Goal: Task Accomplishment & Management: Use online tool/utility

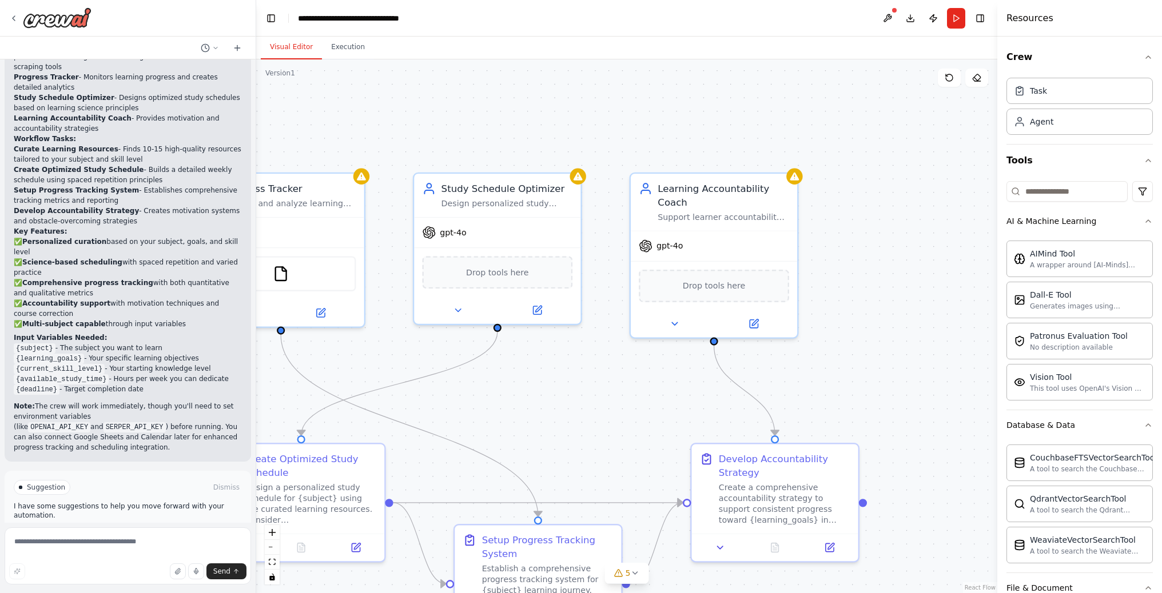
scroll to position [2, 0]
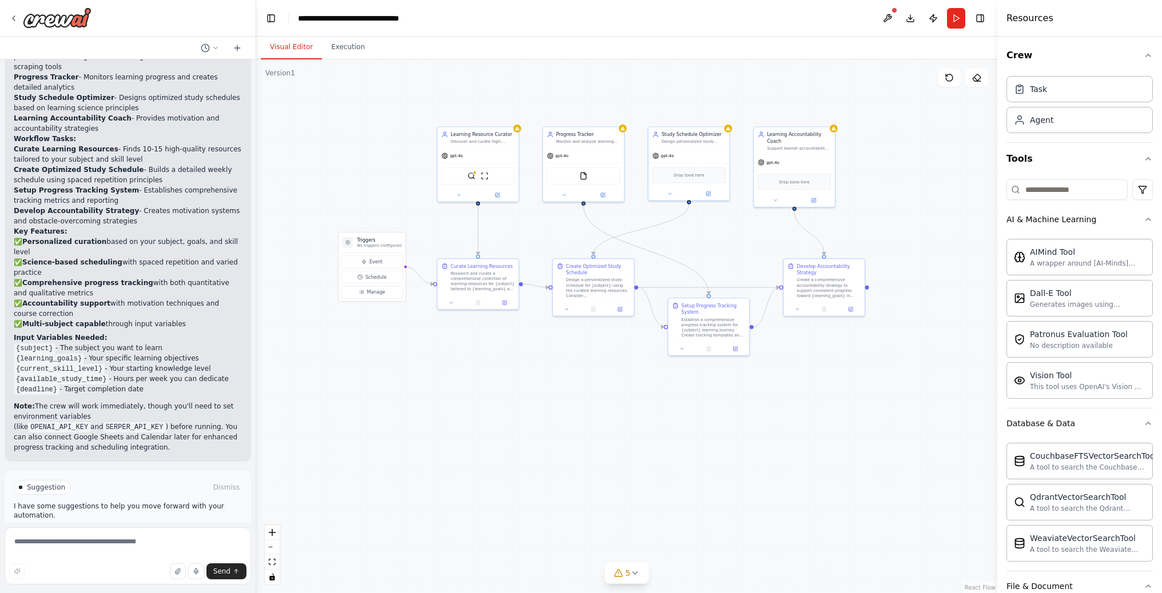
drag, startPoint x: 603, startPoint y: 107, endPoint x: 688, endPoint y: 112, distance: 85.9
click at [688, 112] on div ".deletable-edge-delete-btn { width: 20px; height: 20px; border: 0px solid #ffff…" at bounding box center [626, 326] width 741 height 534
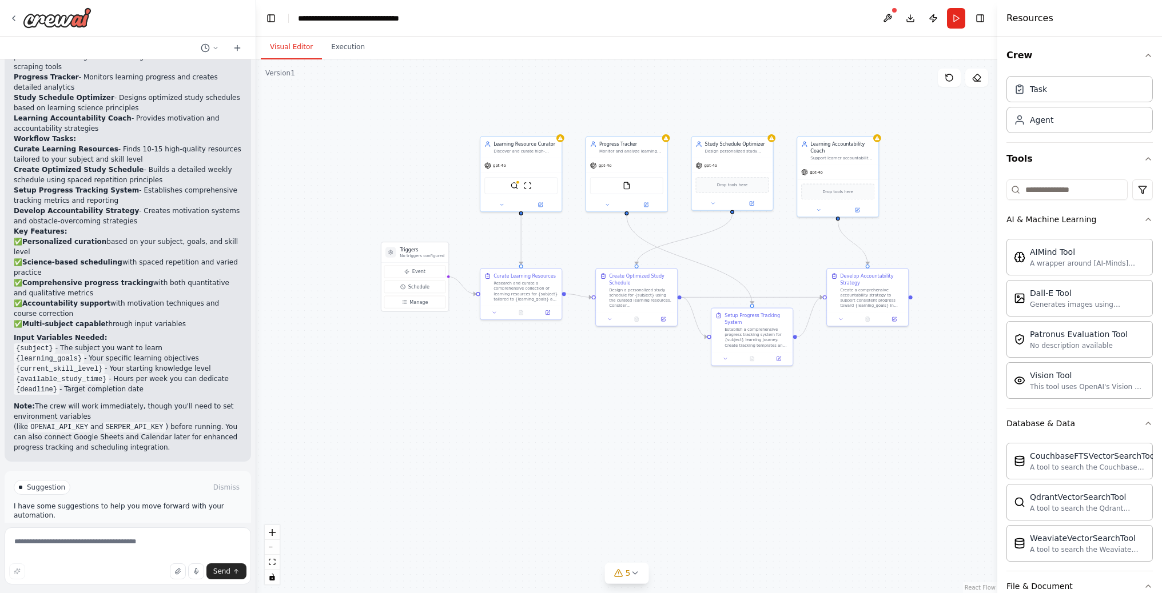
drag, startPoint x: 338, startPoint y: 114, endPoint x: 380, endPoint y: 123, distance: 43.4
click at [380, 123] on div ".deletable-edge-delete-btn { width: 20px; height: 20px; border: 0px solid #ffff…" at bounding box center [626, 326] width 741 height 534
click at [983, 82] on button at bounding box center [976, 78] width 23 height 18
click at [978, 80] on icon at bounding box center [976, 77] width 7 height 7
click at [976, 77] on icon at bounding box center [976, 77] width 9 height 9
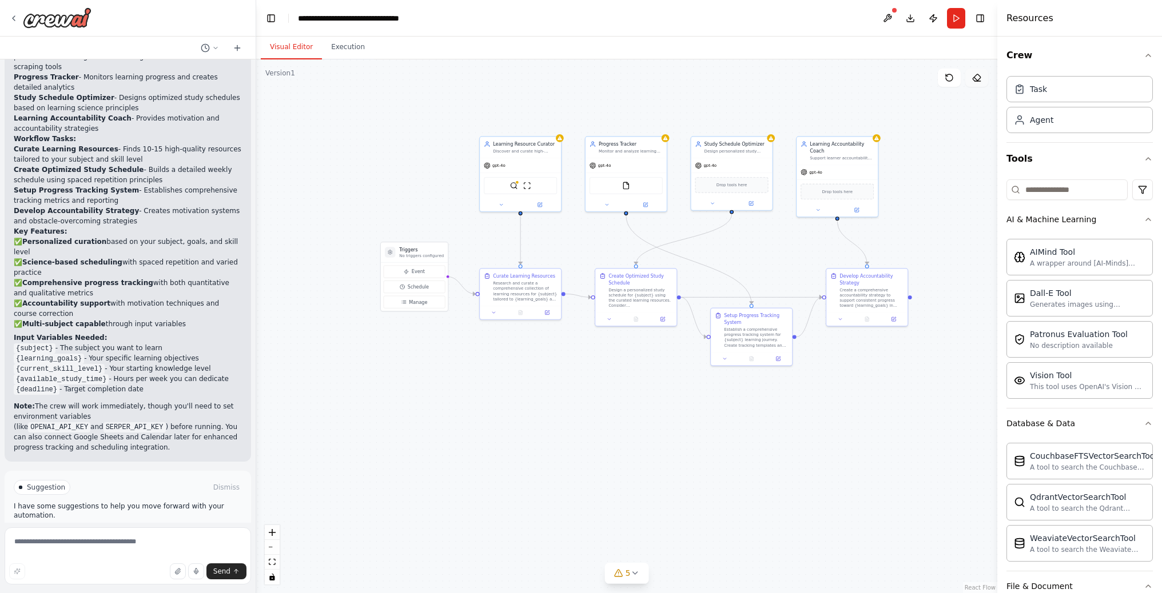
click at [976, 77] on icon at bounding box center [976, 77] width 9 height 9
click at [277, 21] on button "Toggle Left Sidebar" at bounding box center [271, 18] width 16 height 16
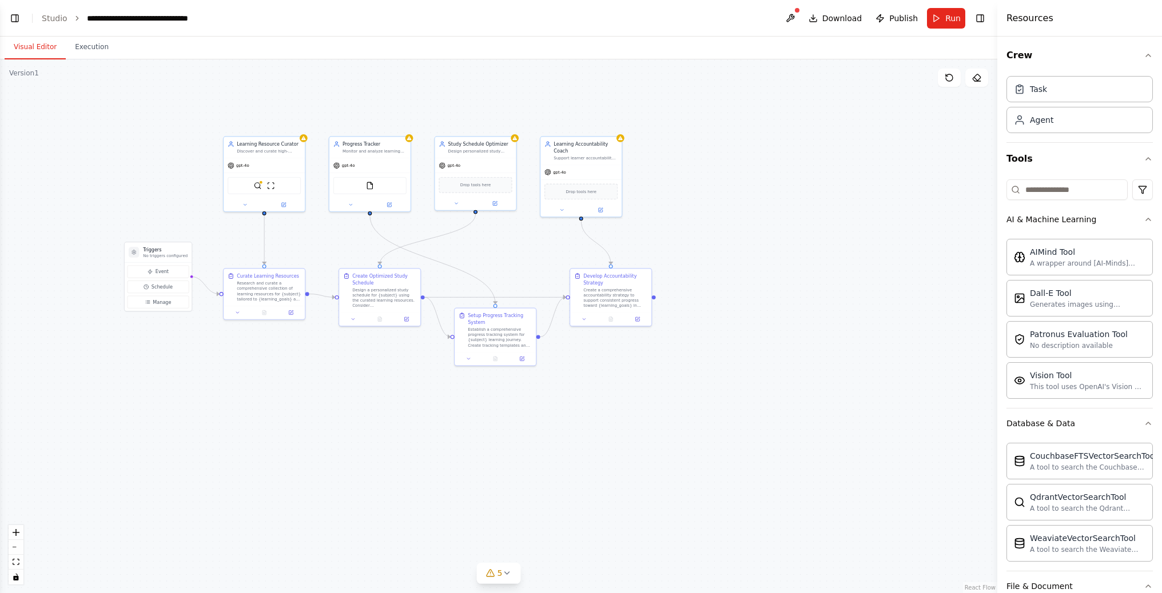
click at [13, 14] on button "Toggle Left Sidebar" at bounding box center [15, 18] width 16 height 16
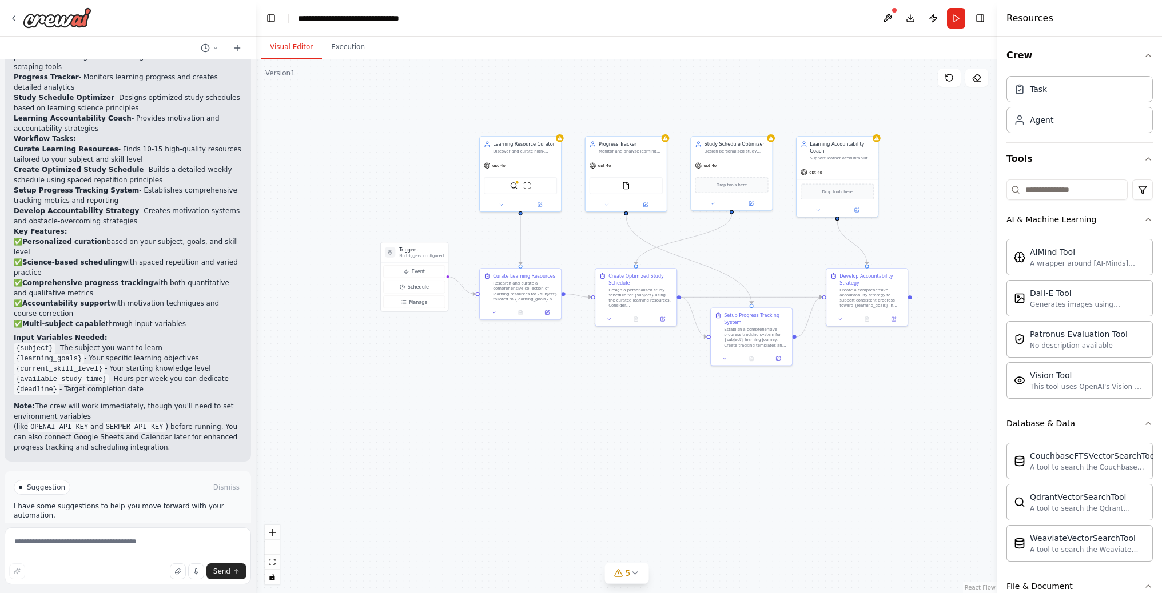
click at [334, 27] on header "**********" at bounding box center [626, 18] width 741 height 37
click at [266, 18] on button "Toggle Left Sidebar" at bounding box center [271, 18] width 16 height 16
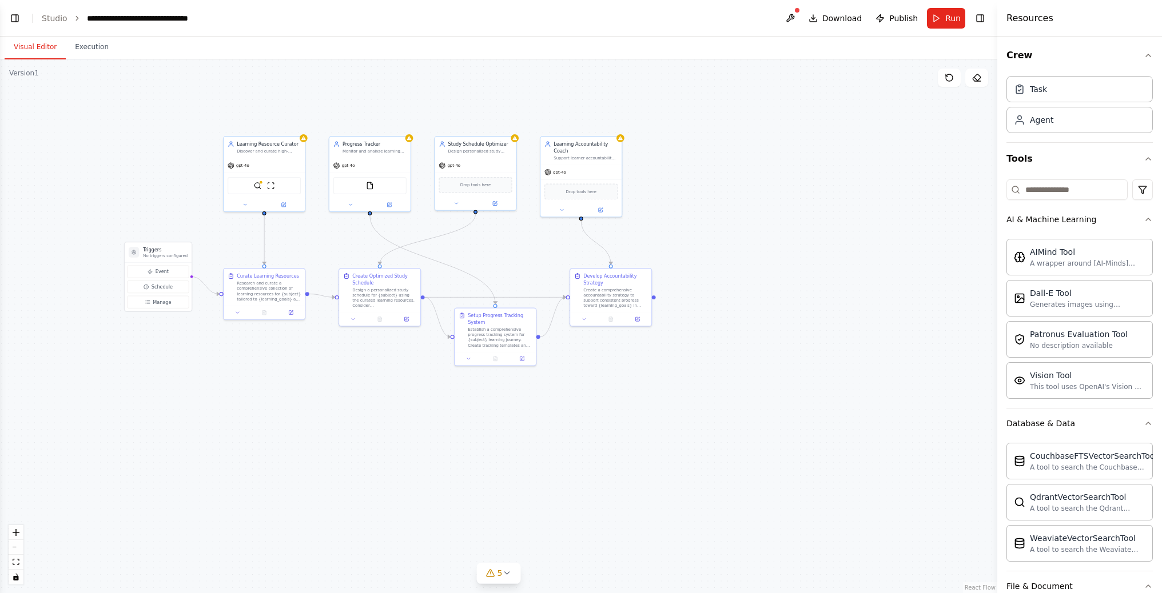
click at [30, 18] on header "**********" at bounding box center [498, 18] width 997 height 37
click at [42, 17] on link "Studio" at bounding box center [55, 18] width 26 height 9
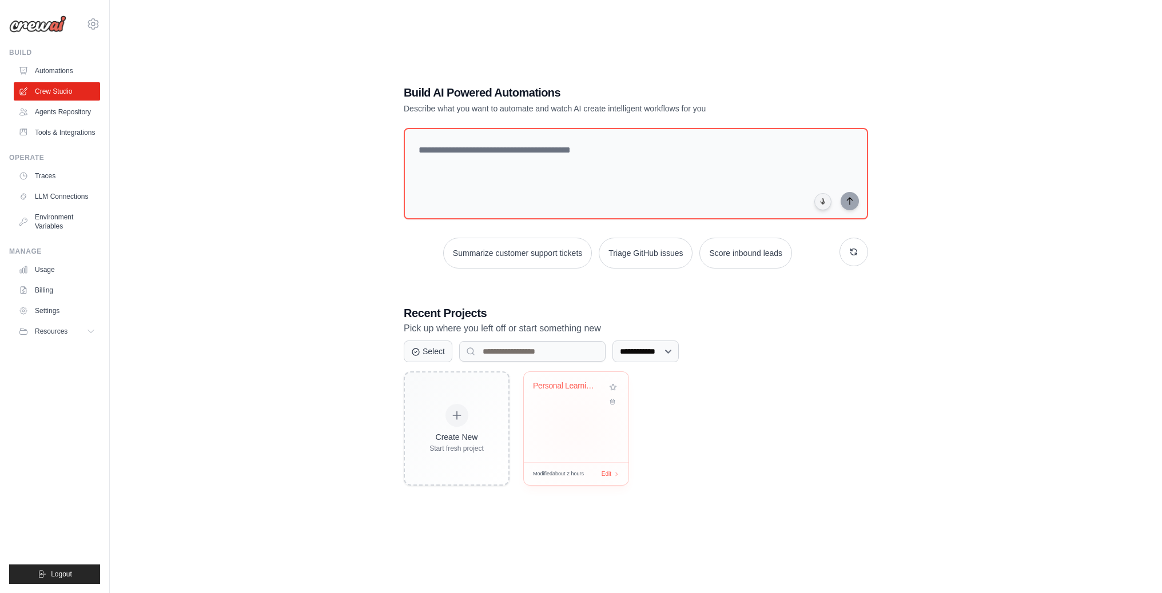
scroll to position [23, 0]
click at [612, 401] on icon at bounding box center [611, 401] width 7 height 7
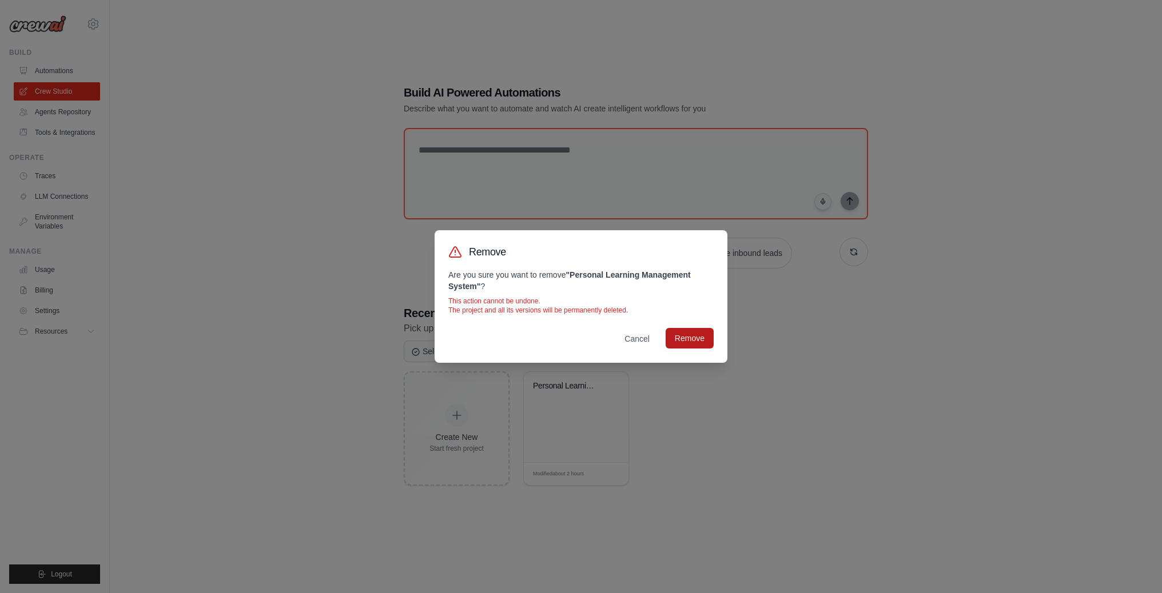
click at [691, 333] on button "Remove" at bounding box center [689, 338] width 48 height 21
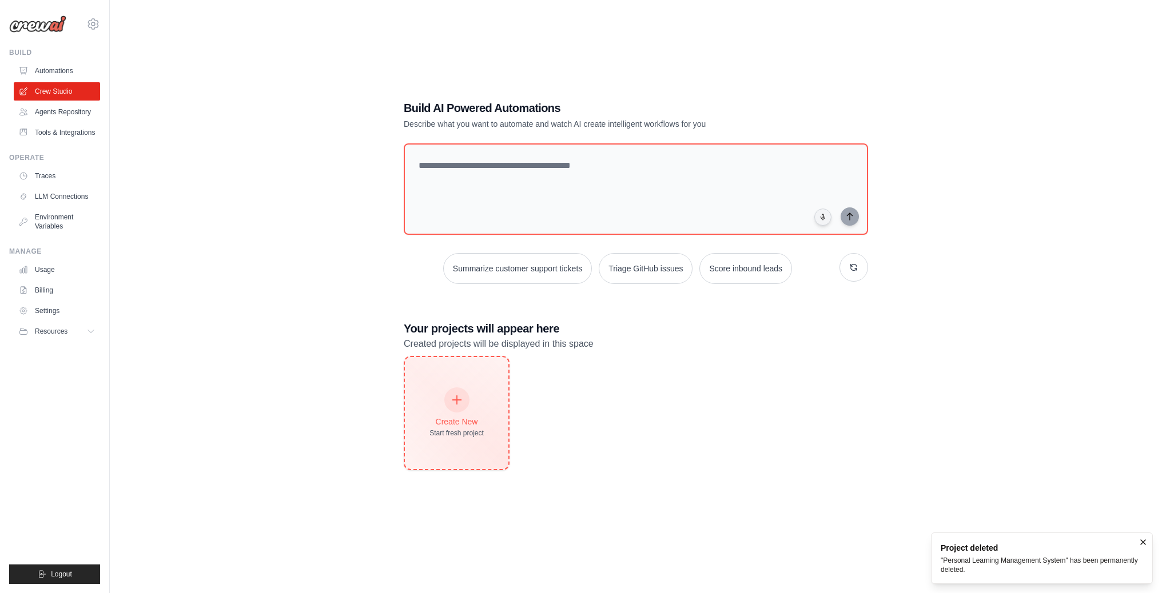
click at [460, 389] on div at bounding box center [456, 400] width 25 height 25
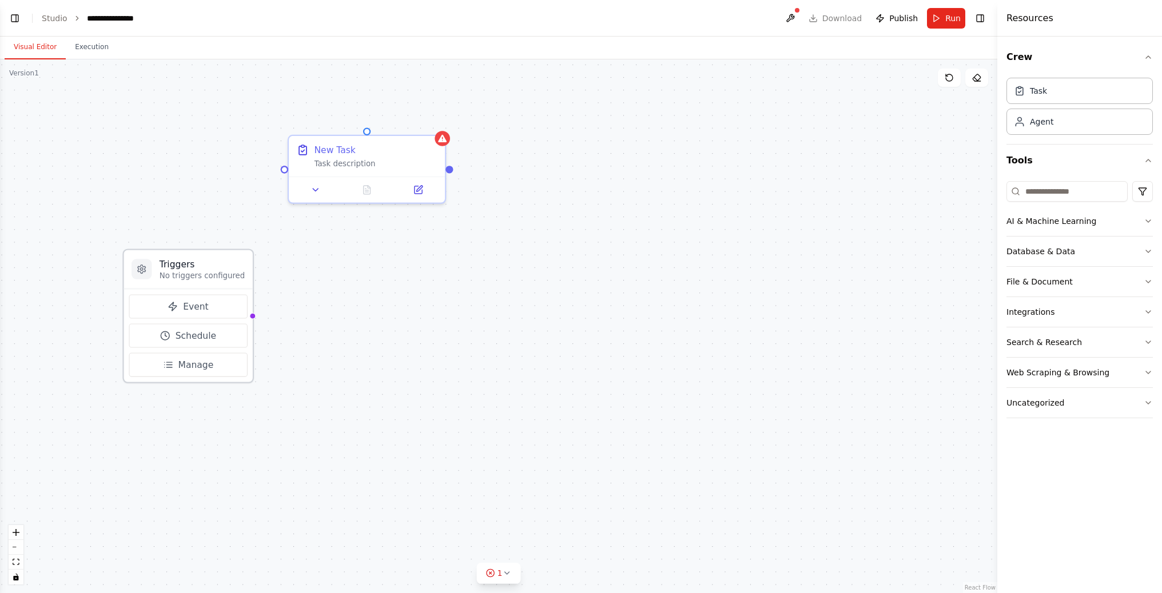
drag, startPoint x: 129, startPoint y: 325, endPoint x: 202, endPoint y: 272, distance: 90.9
click at [203, 271] on p "No triggers configured" at bounding box center [202, 275] width 85 height 10
click at [202, 366] on span "Manage" at bounding box center [195, 364] width 35 height 13
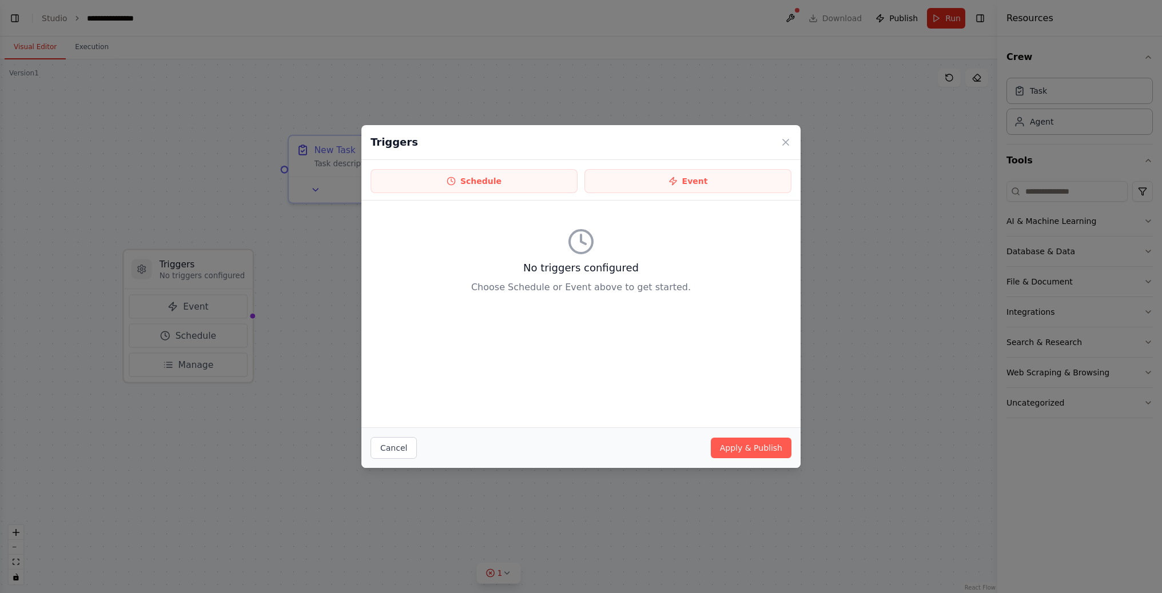
drag, startPoint x: 394, startPoint y: 441, endPoint x: 380, endPoint y: 436, distance: 15.0
click at [394, 440] on button "Cancel" at bounding box center [393, 448] width 46 height 22
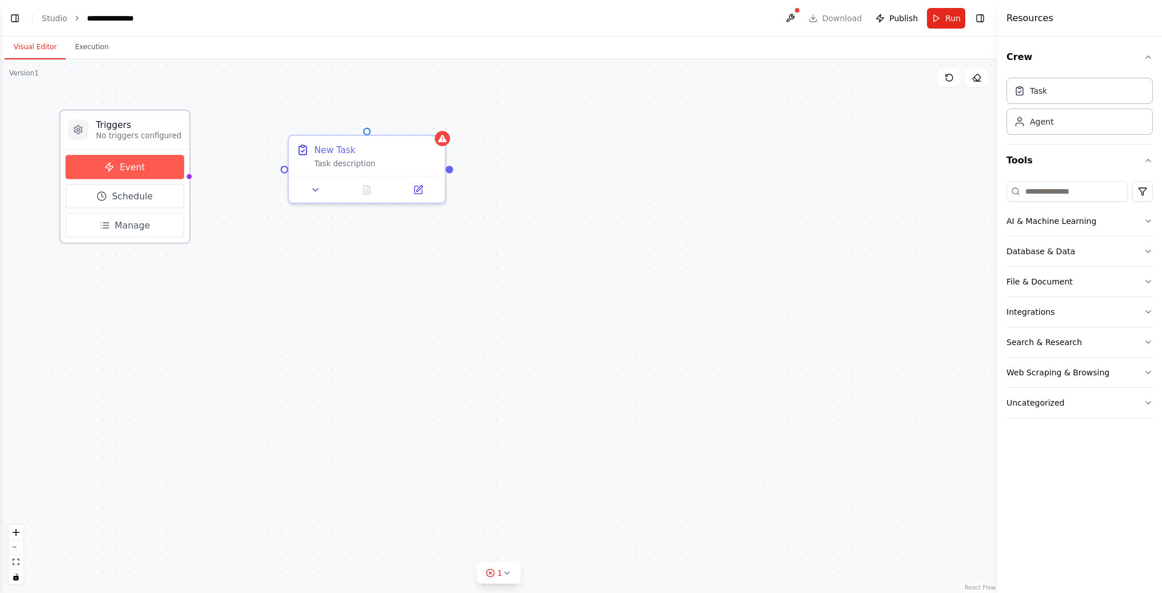
drag, startPoint x: 201, startPoint y: 308, endPoint x: 157, endPoint y: 177, distance: 138.7
click at [142, 173] on button "Event" at bounding box center [125, 167] width 118 height 24
drag, startPoint x: 184, startPoint y: 175, endPoint x: 272, endPoint y: 172, distance: 88.1
click at [282, 172] on div "Triggers No triggers configured Event Schedule Manage New Task Task description" at bounding box center [536, 329] width 1106 height 592
click at [161, 169] on button "Event" at bounding box center [125, 167] width 118 height 24
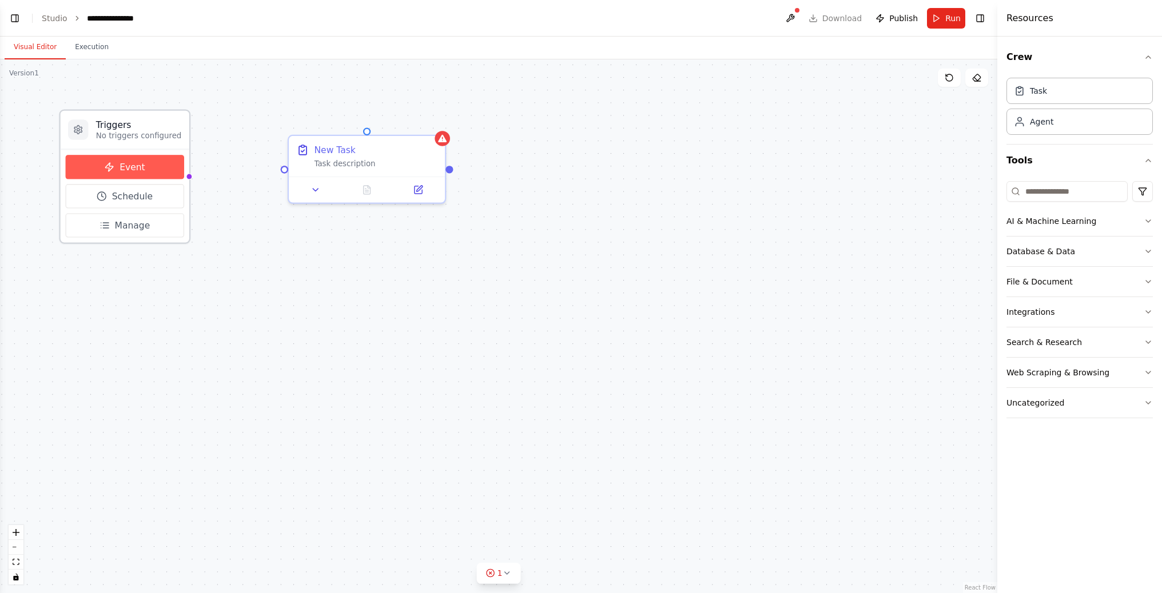
click at [138, 170] on span "Event" at bounding box center [132, 167] width 26 height 13
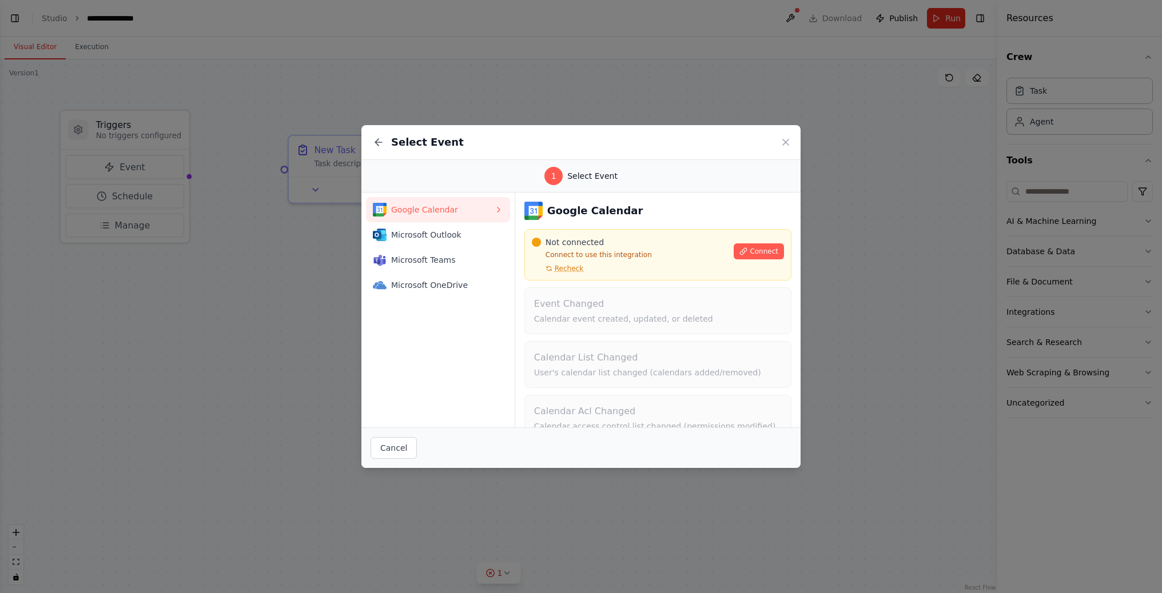
click at [782, 140] on icon at bounding box center [785, 142] width 11 height 11
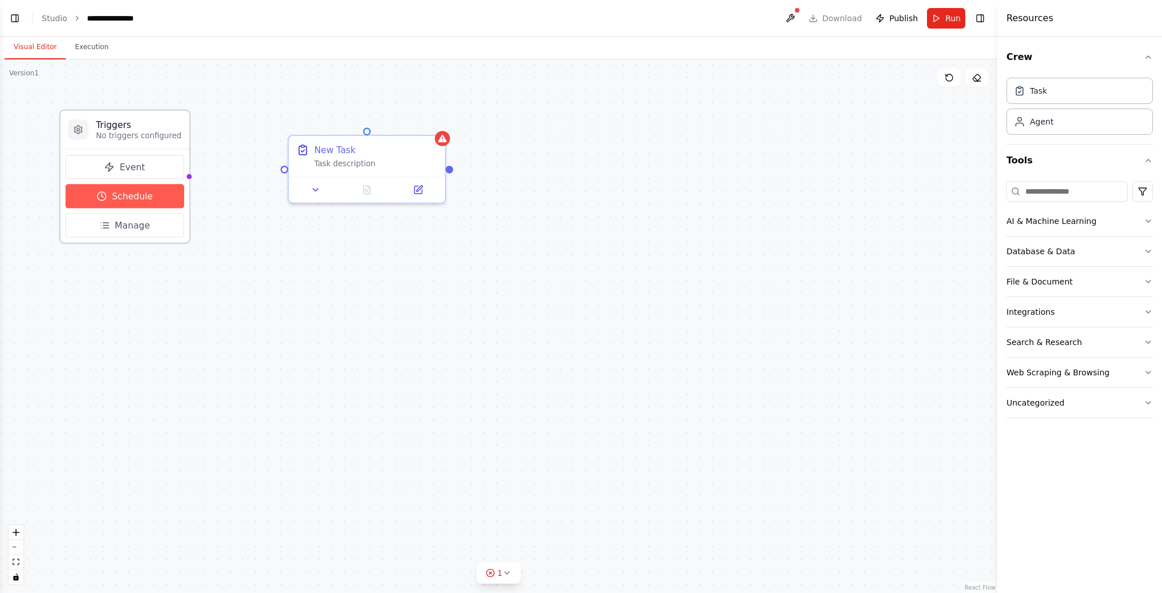
click at [157, 205] on button "Schedule" at bounding box center [125, 196] width 118 height 24
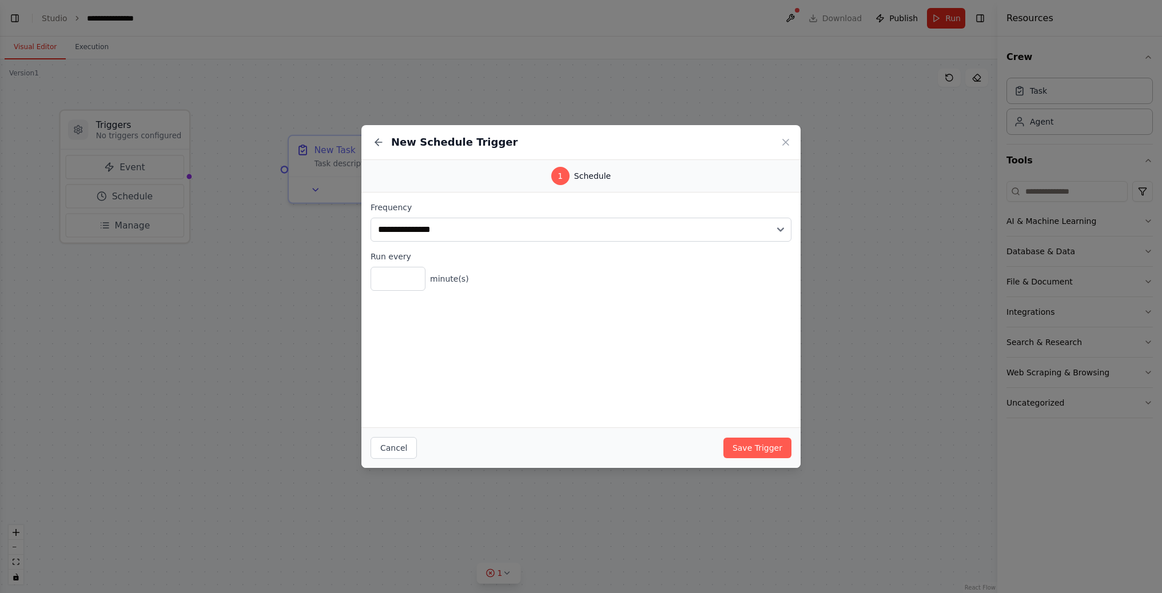
click at [791, 140] on div "New Schedule Trigger" at bounding box center [580, 142] width 439 height 35
click at [786, 140] on icon at bounding box center [785, 142] width 11 height 11
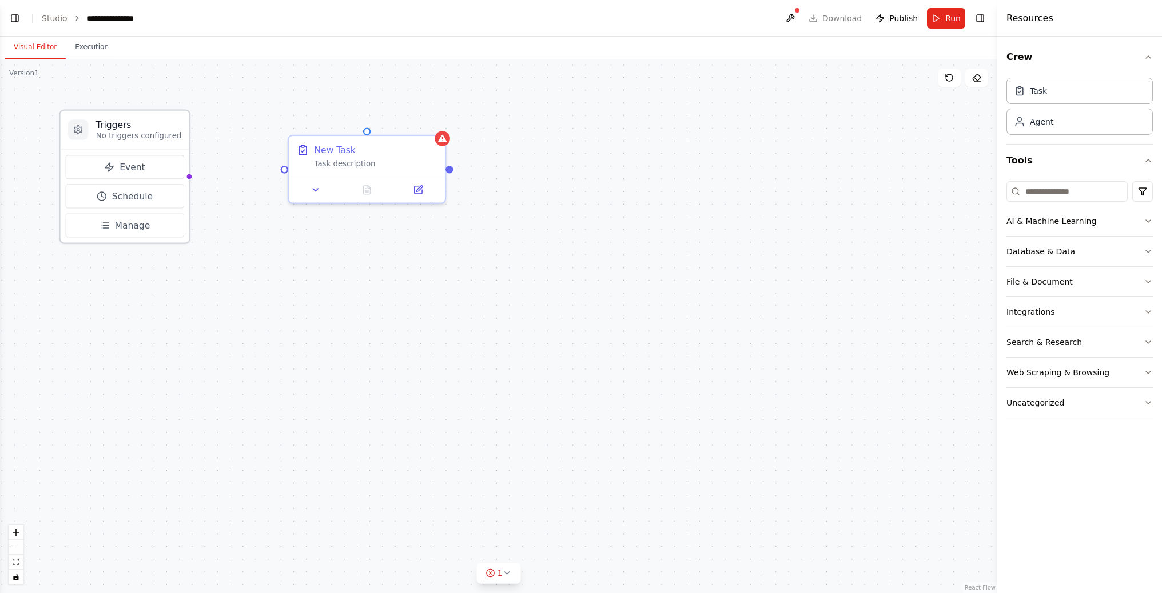
click at [78, 131] on icon at bounding box center [77, 130] width 7 height 9
click at [82, 125] on icon at bounding box center [78, 130] width 10 height 10
click at [417, 182] on icon at bounding box center [418, 187] width 10 height 10
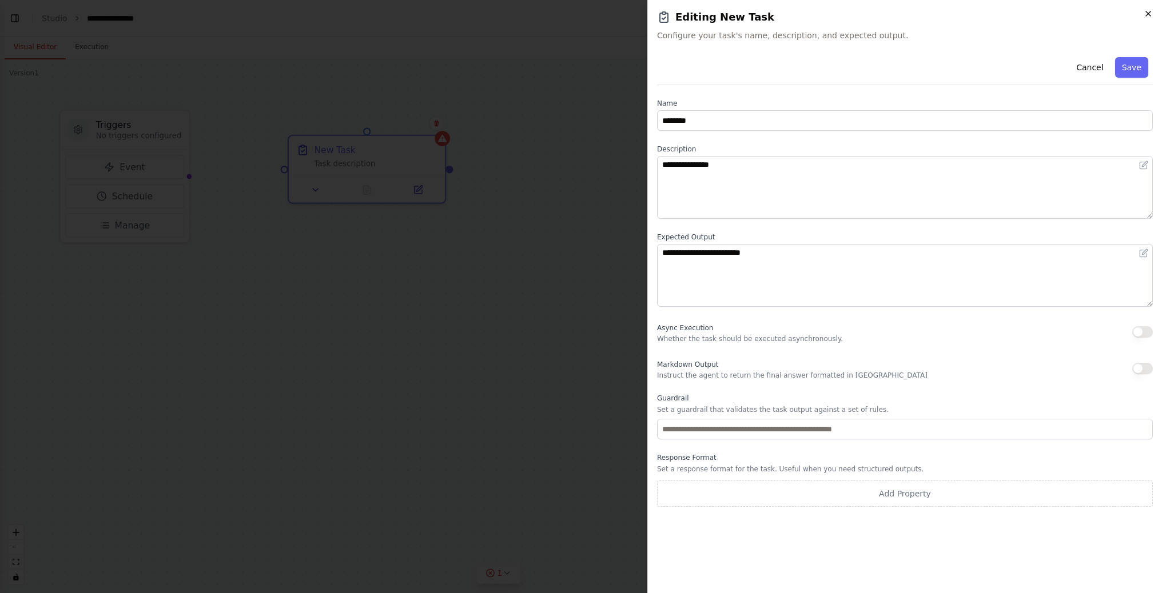
click at [1151, 18] on icon "button" at bounding box center [1147, 13] width 9 height 9
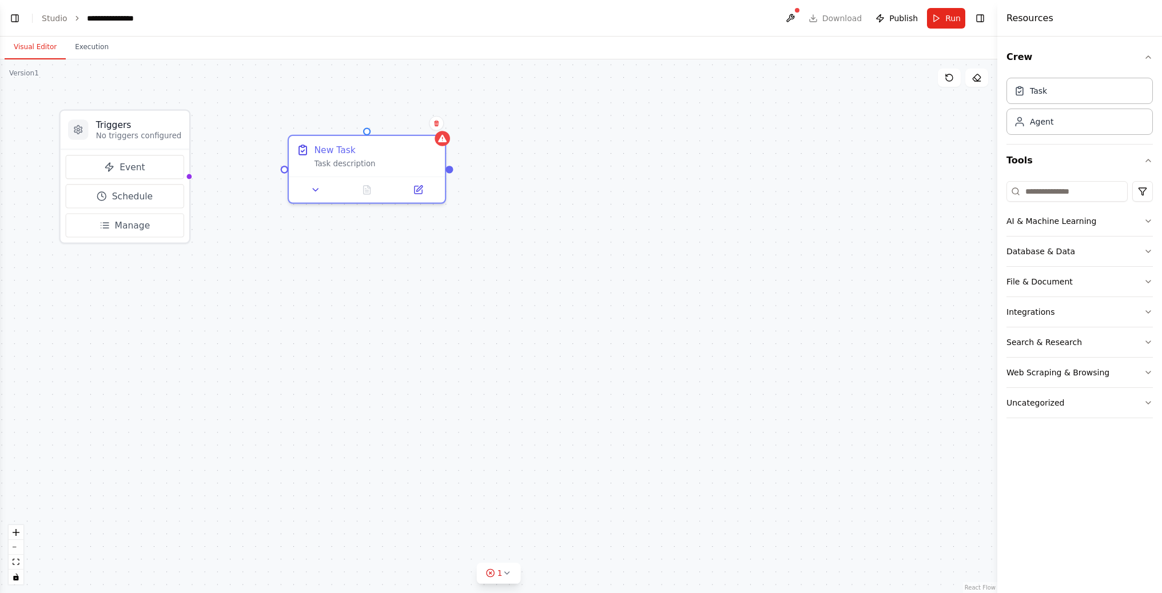
drag, startPoint x: 439, startPoint y: 123, endPoint x: 419, endPoint y: 123, distance: 20.6
click at [439, 123] on icon at bounding box center [436, 123] width 7 height 7
click at [437, 124] on icon at bounding box center [435, 123] width 5 height 6
click at [415, 121] on button "Confirm" at bounding box center [403, 124] width 41 height 14
click at [394, 125] on button "Confirm" at bounding box center [402, 124] width 41 height 14
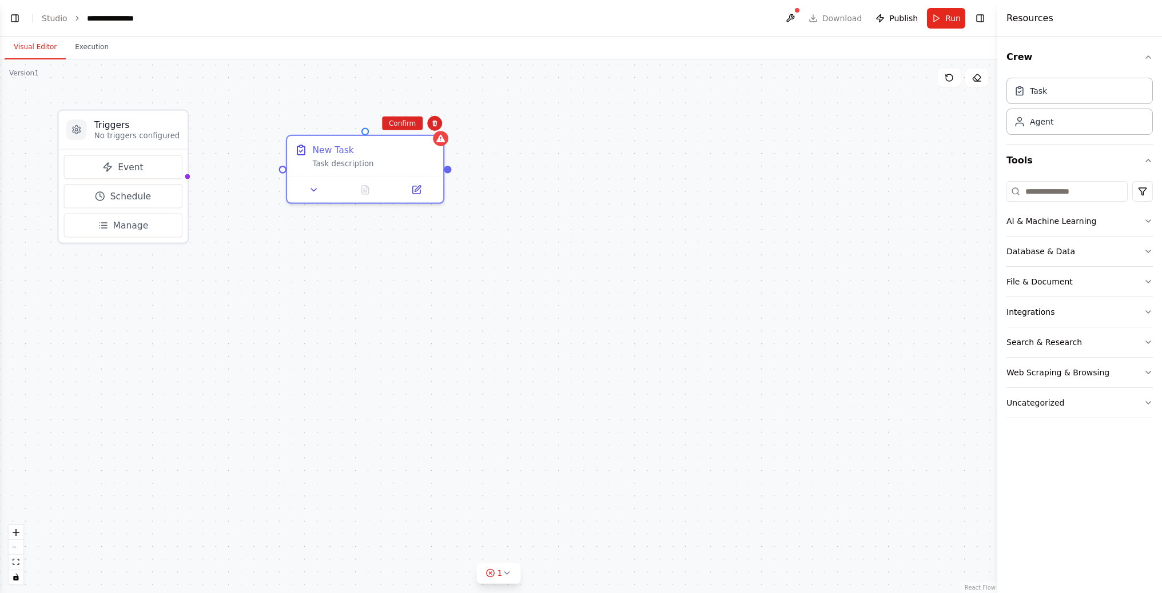
click at [395, 125] on button "Confirm" at bounding box center [402, 124] width 41 height 14
click at [394, 125] on div "Triggers No triggers configured Event Schedule Manage New Task Task description" at bounding box center [498, 326] width 997 height 534
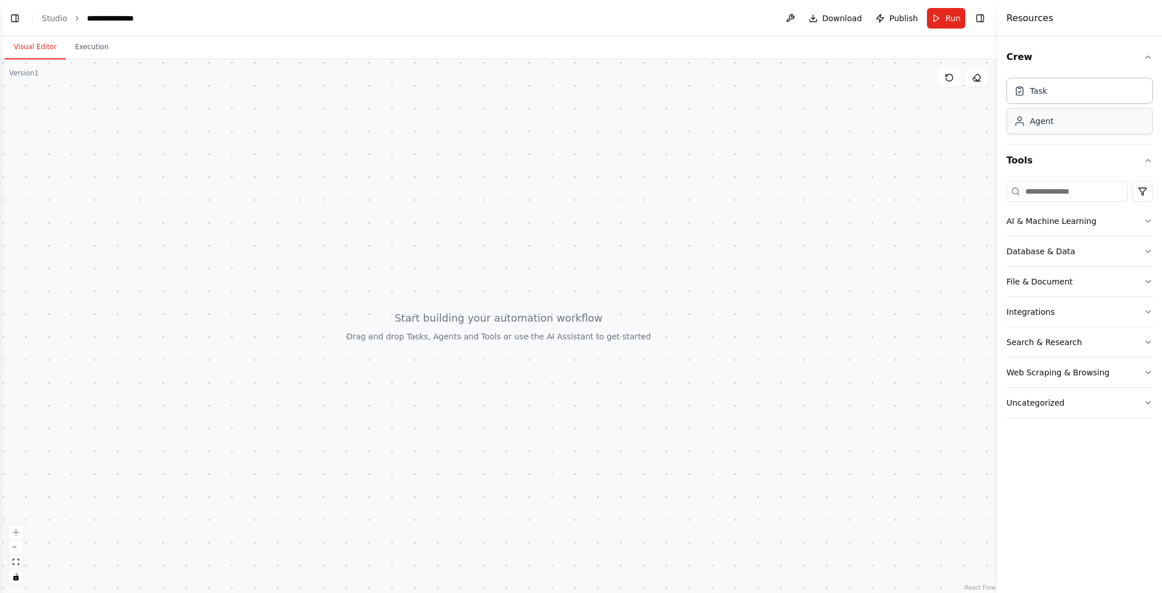
click at [1028, 127] on div "Agent" at bounding box center [1079, 121] width 146 height 26
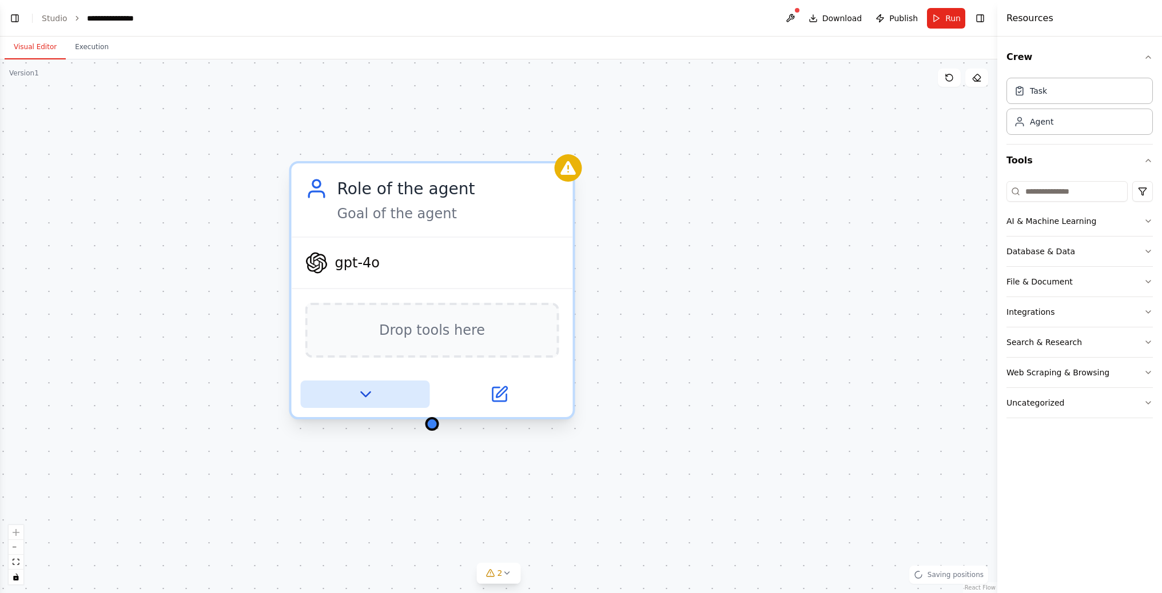
click at [368, 389] on icon at bounding box center [365, 394] width 18 height 18
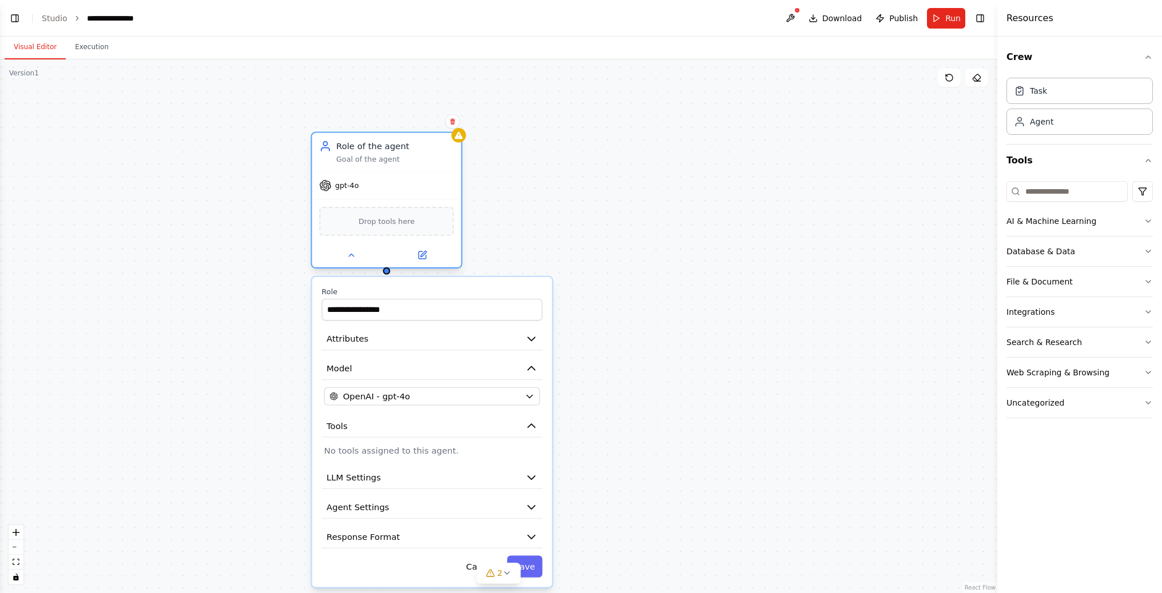
drag, startPoint x: 441, startPoint y: 320, endPoint x: 415, endPoint y: 192, distance: 130.9
click at [415, 192] on div "gpt-4o" at bounding box center [386, 185] width 149 height 27
click at [482, 452] on p "No tools assigned to this agent." at bounding box center [432, 451] width 216 height 12
click at [453, 389] on button "OpenAI - gpt-4o" at bounding box center [432, 396] width 216 height 18
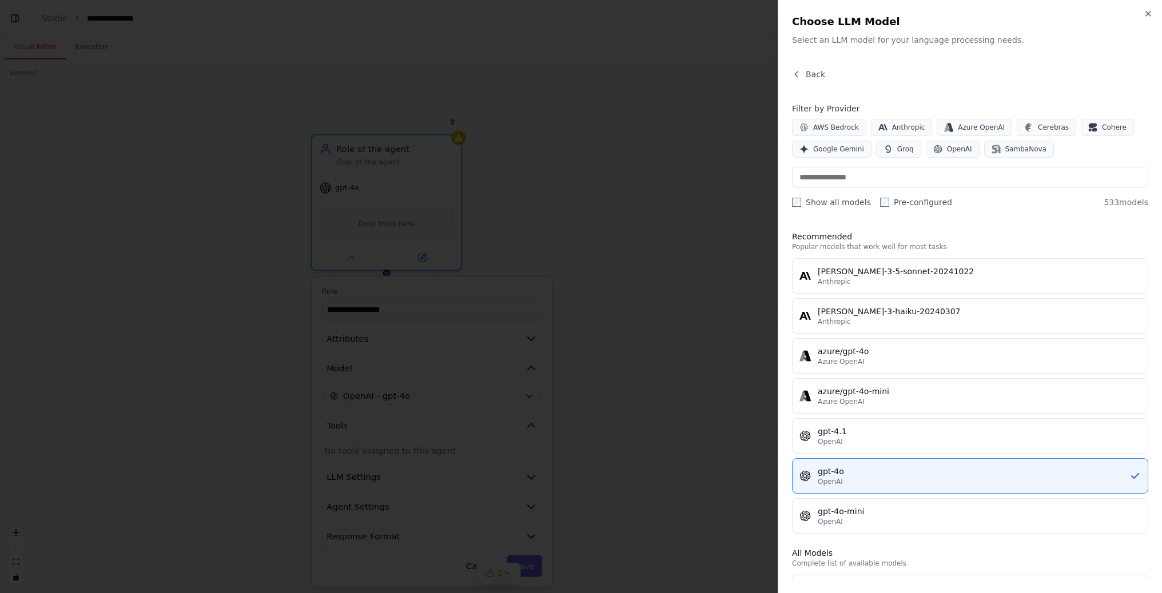
scroll to position [2, 0]
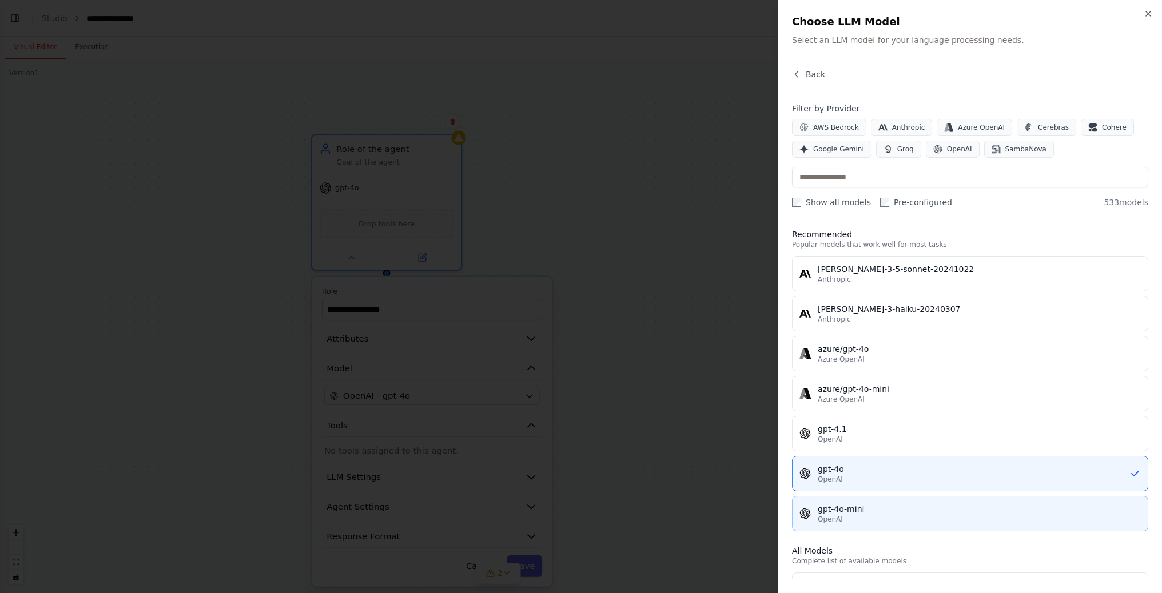
click at [911, 513] on div "gpt-4o-mini" at bounding box center [979, 509] width 323 height 11
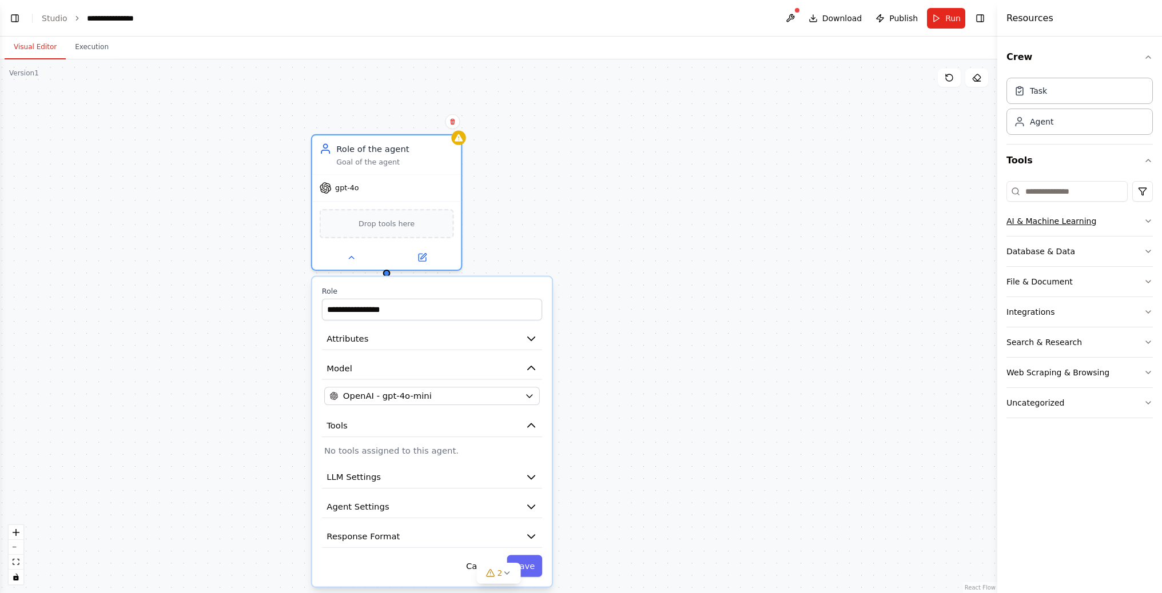
click at [1151, 221] on icon "button" at bounding box center [1147, 221] width 9 height 9
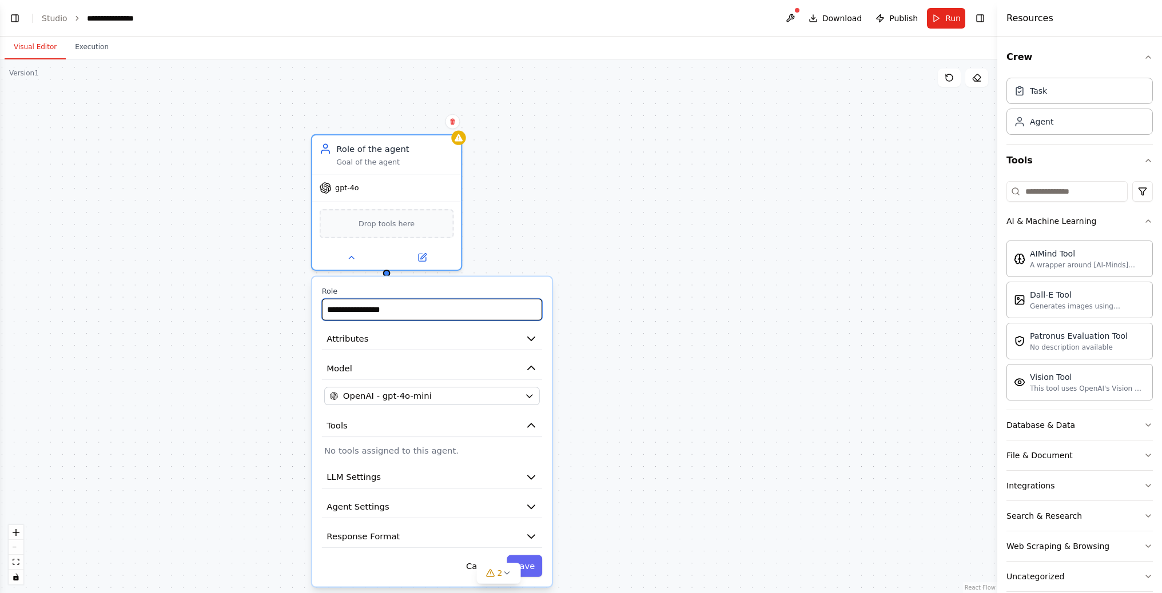
click at [479, 314] on input "**********" at bounding box center [432, 310] width 220 height 22
click at [504, 314] on input "**********" at bounding box center [432, 310] width 220 height 22
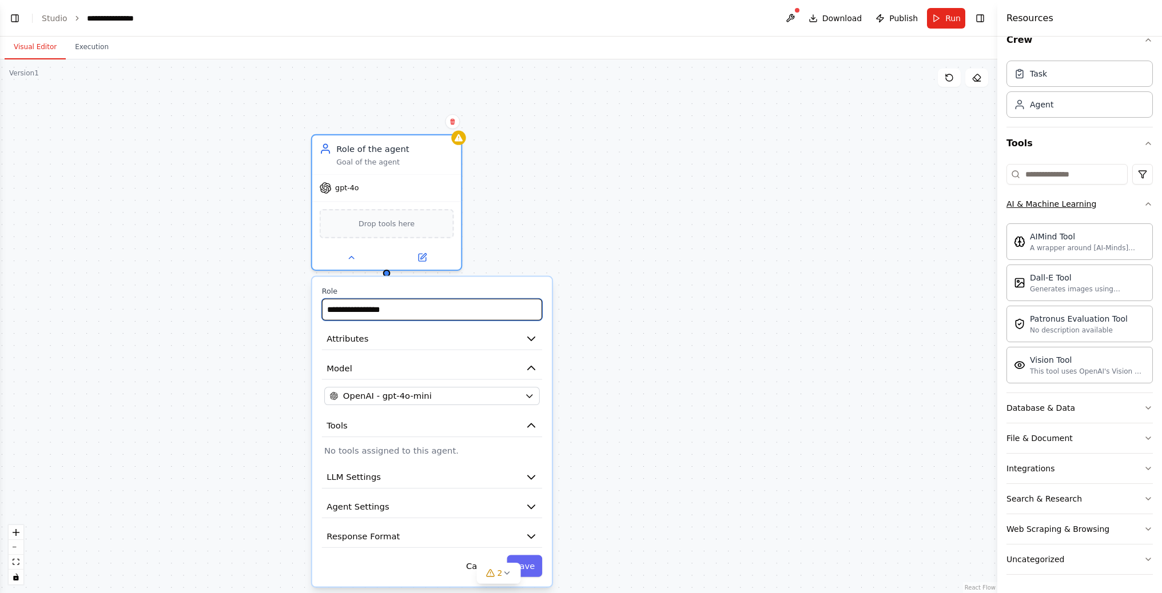
scroll to position [17, 0]
click at [1082, 212] on button "AI & Machine Learning" at bounding box center [1079, 204] width 146 height 30
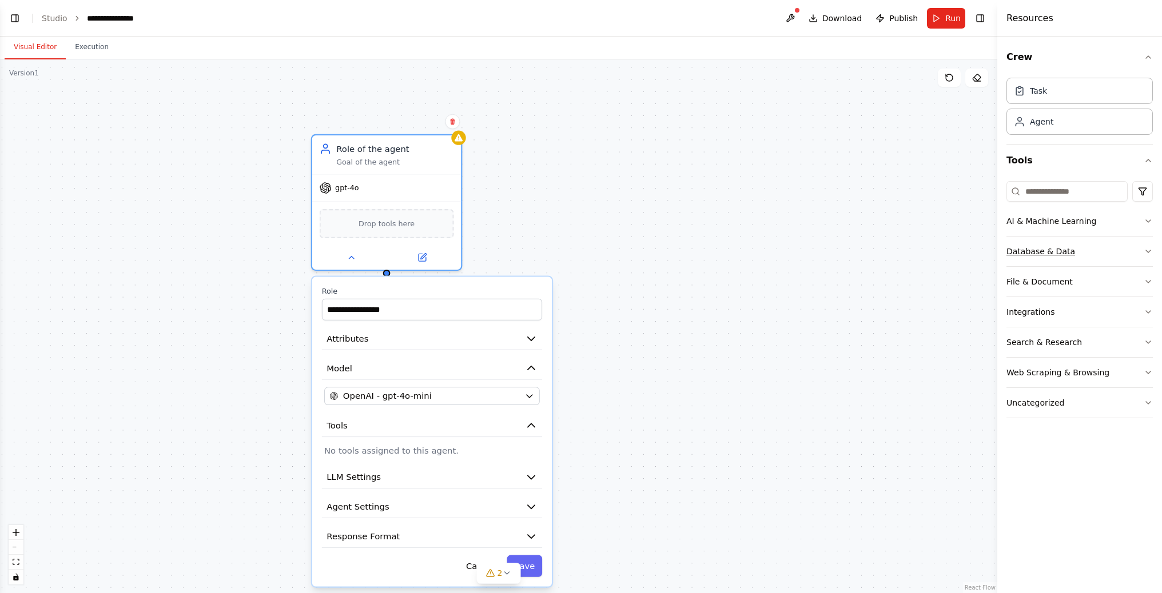
click at [1099, 250] on button "Database & Data" at bounding box center [1079, 252] width 146 height 30
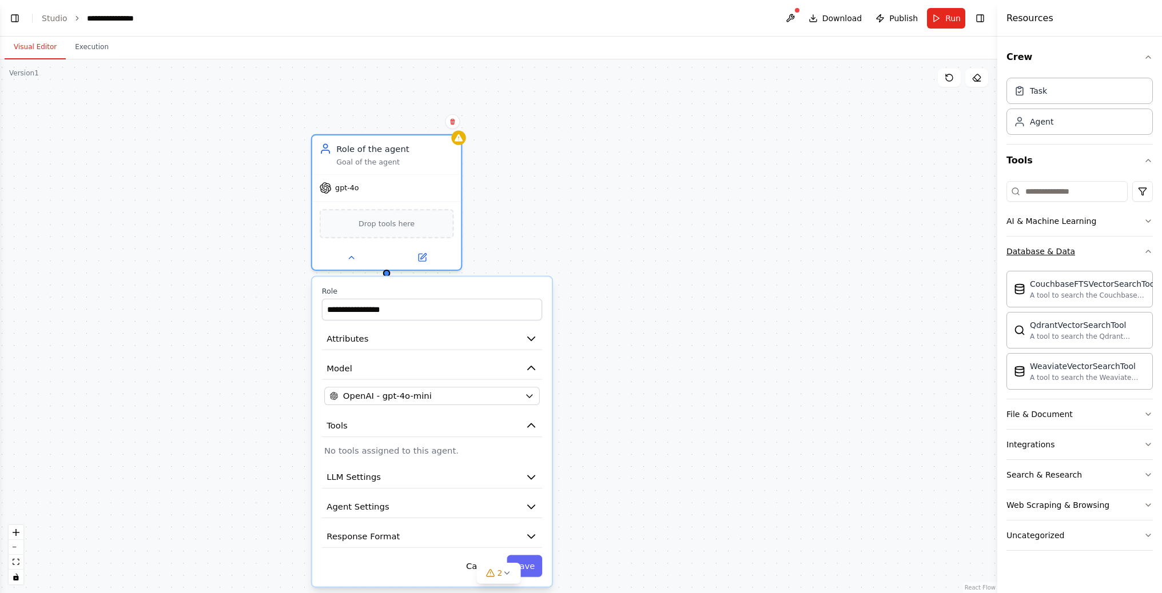
click at [1099, 249] on button "Database & Data" at bounding box center [1079, 252] width 146 height 30
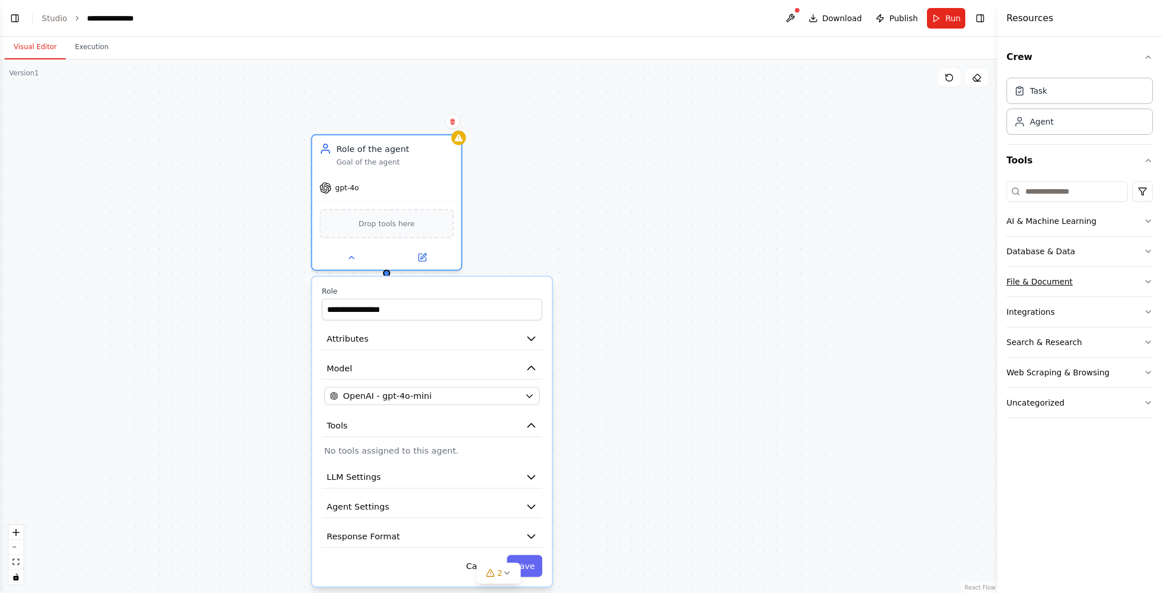
click at [1112, 282] on button "File & Document" at bounding box center [1079, 282] width 146 height 30
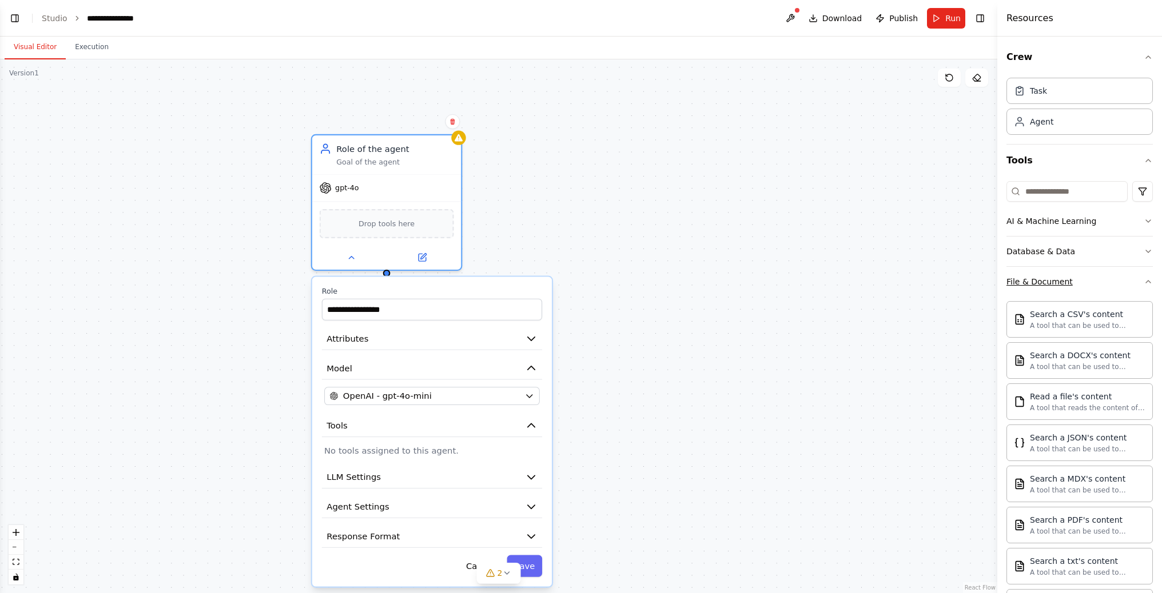
click at [1112, 282] on button "File & Document" at bounding box center [1079, 282] width 146 height 30
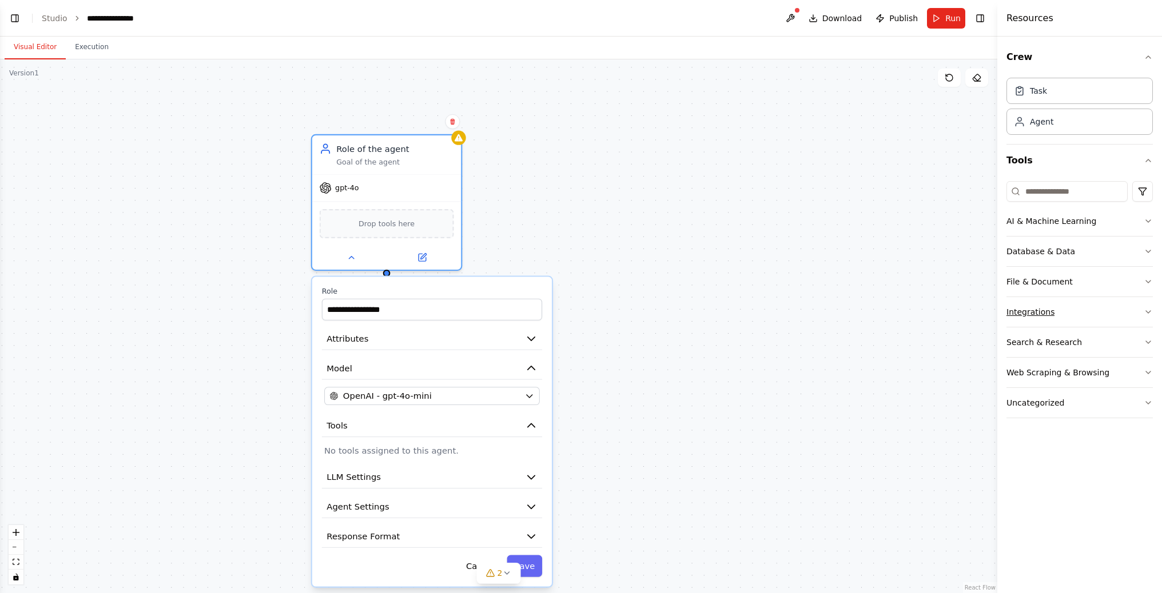
click at [1127, 319] on button "Integrations" at bounding box center [1079, 312] width 146 height 30
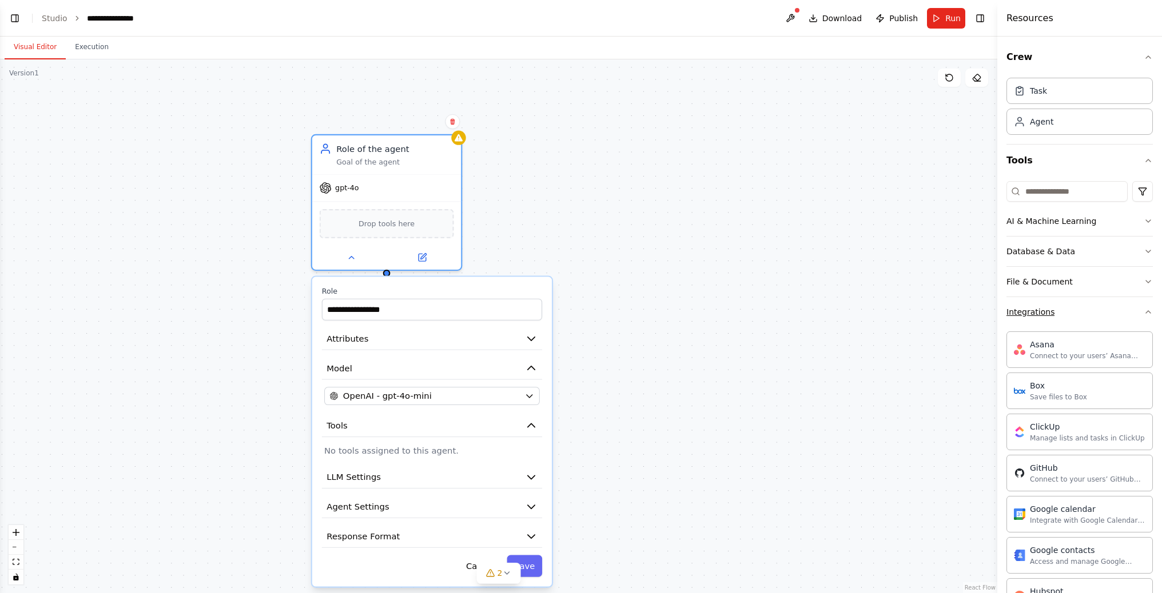
click at [1127, 319] on button "Integrations" at bounding box center [1079, 312] width 146 height 30
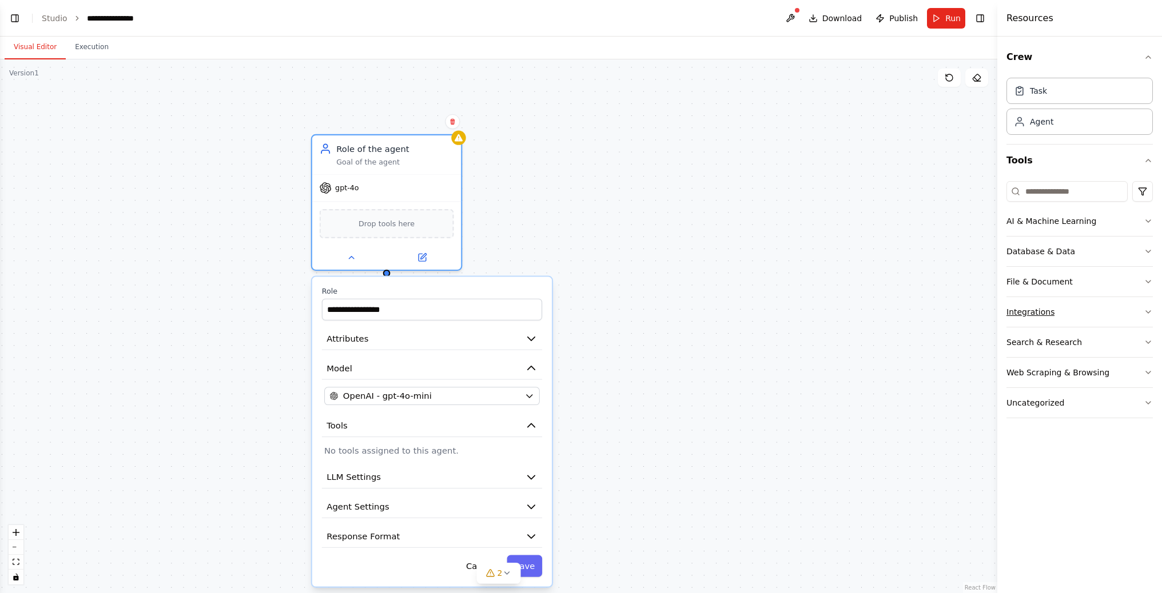
click at [1148, 324] on button "Integrations" at bounding box center [1079, 312] width 146 height 30
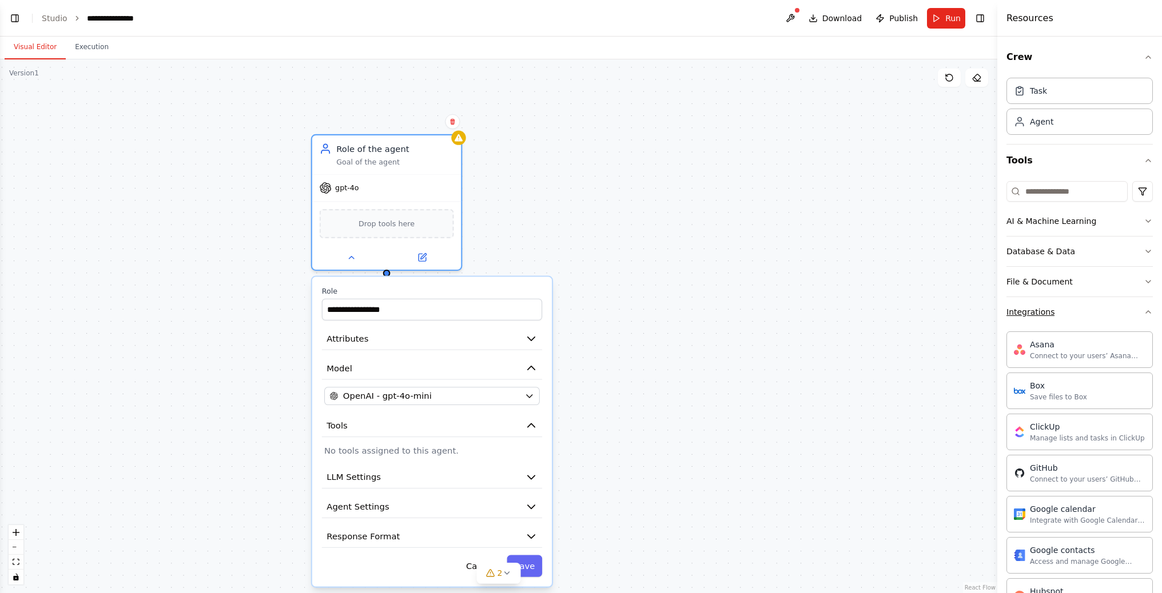
click at [1120, 324] on button "Integrations" at bounding box center [1079, 312] width 146 height 30
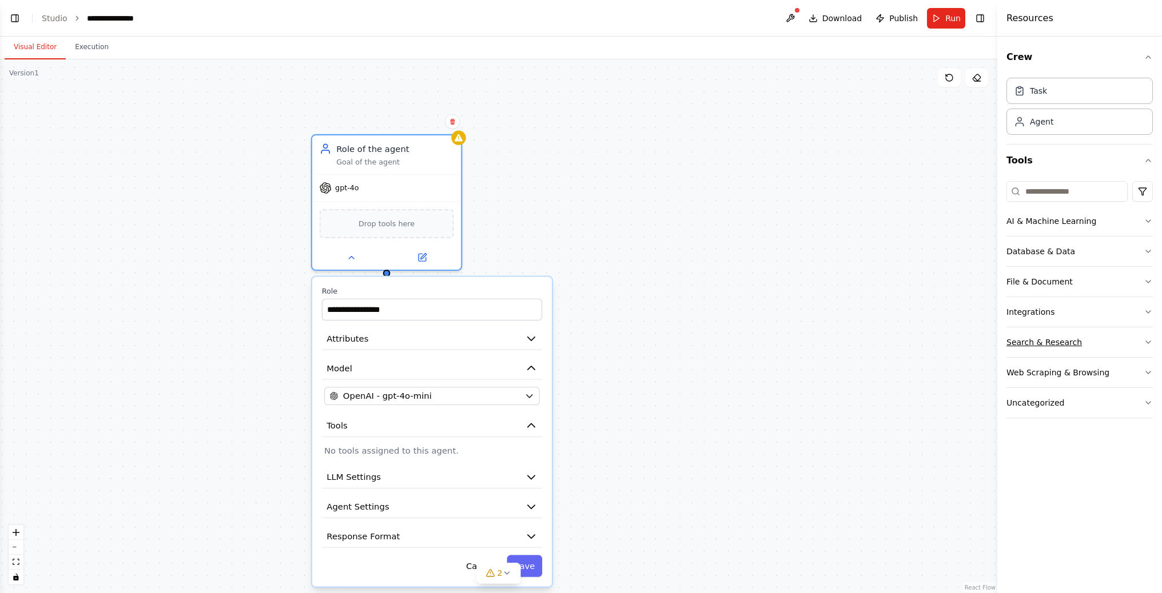
click at [1119, 338] on button "Search & Research" at bounding box center [1079, 343] width 146 height 30
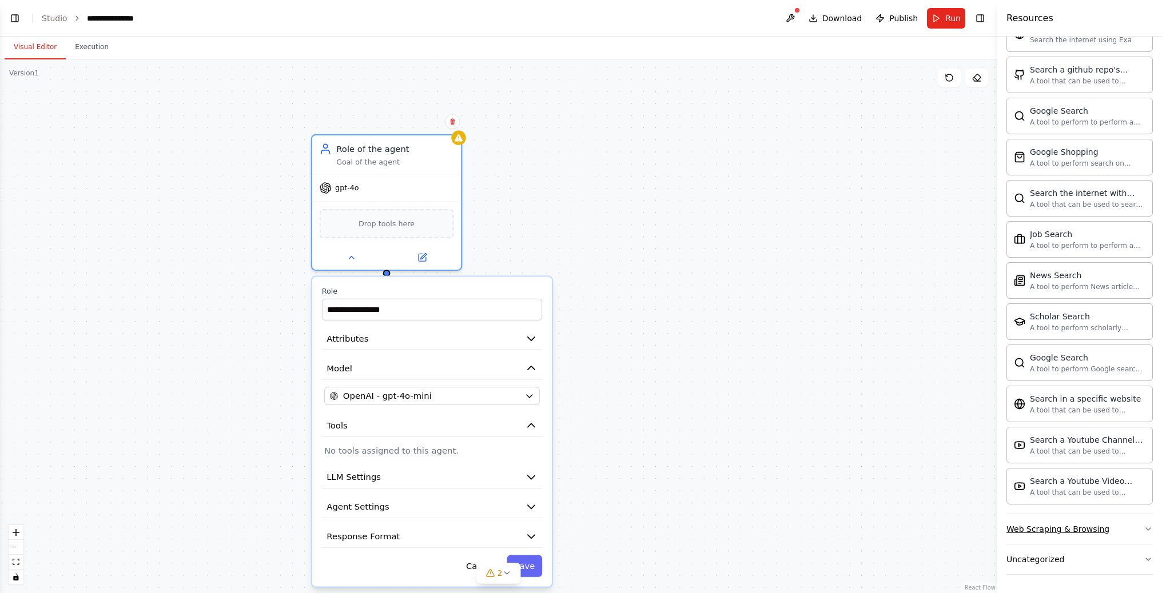
click at [1126, 530] on button "Web Scraping & Browsing" at bounding box center [1079, 530] width 146 height 30
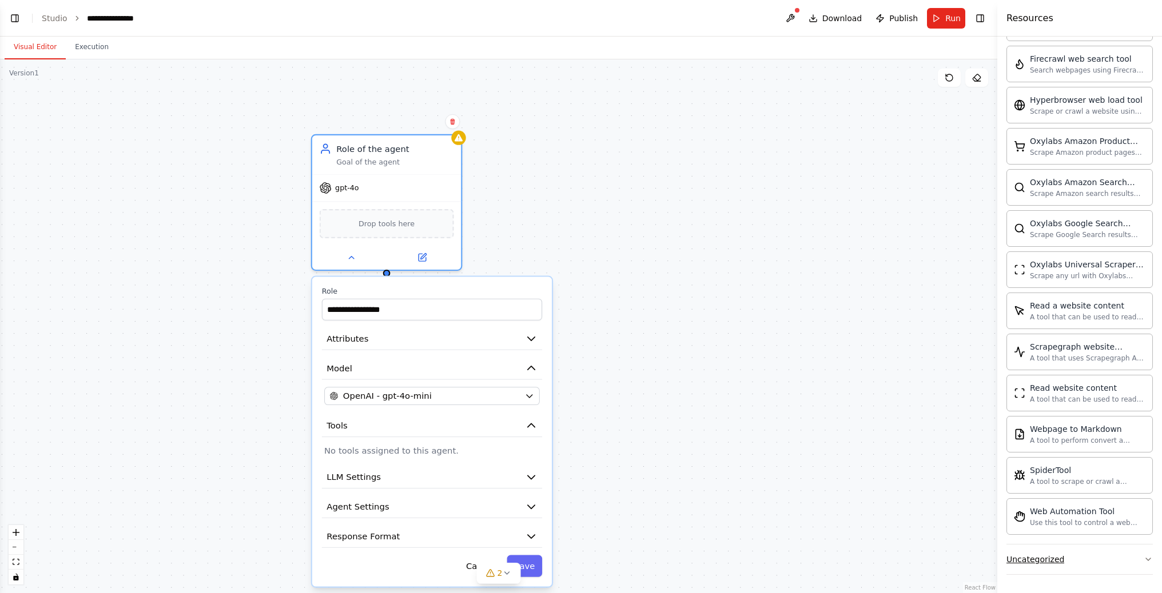
click at [1106, 555] on button "Uncategorized" at bounding box center [1079, 560] width 146 height 30
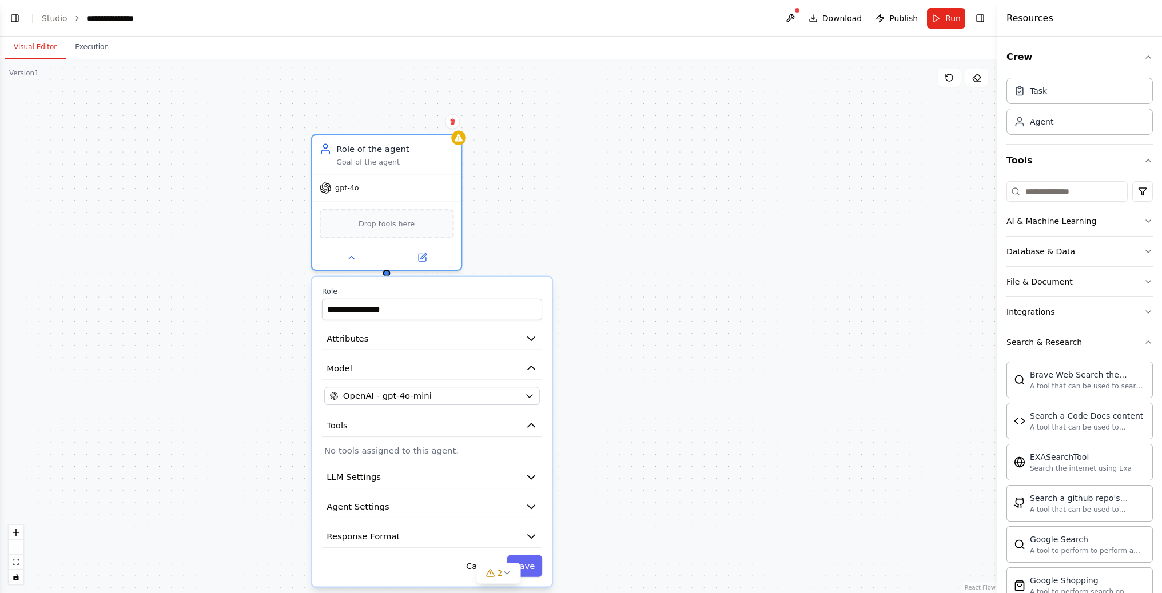
click at [1058, 258] on button "Database & Data" at bounding box center [1079, 252] width 146 height 30
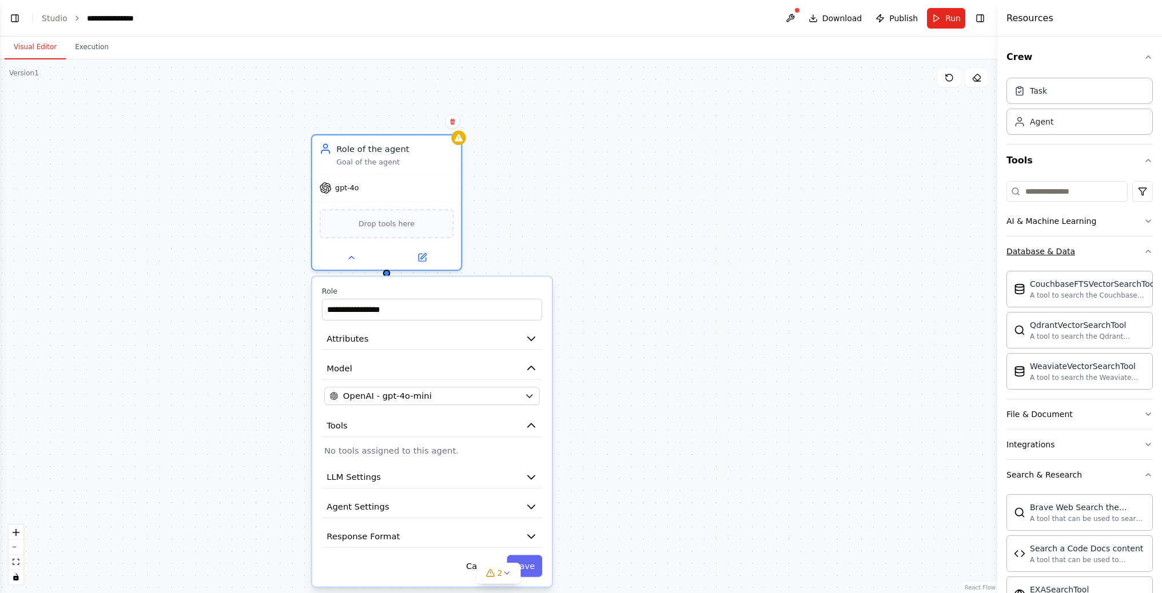
click at [1090, 256] on button "Database & Data" at bounding box center [1079, 252] width 146 height 30
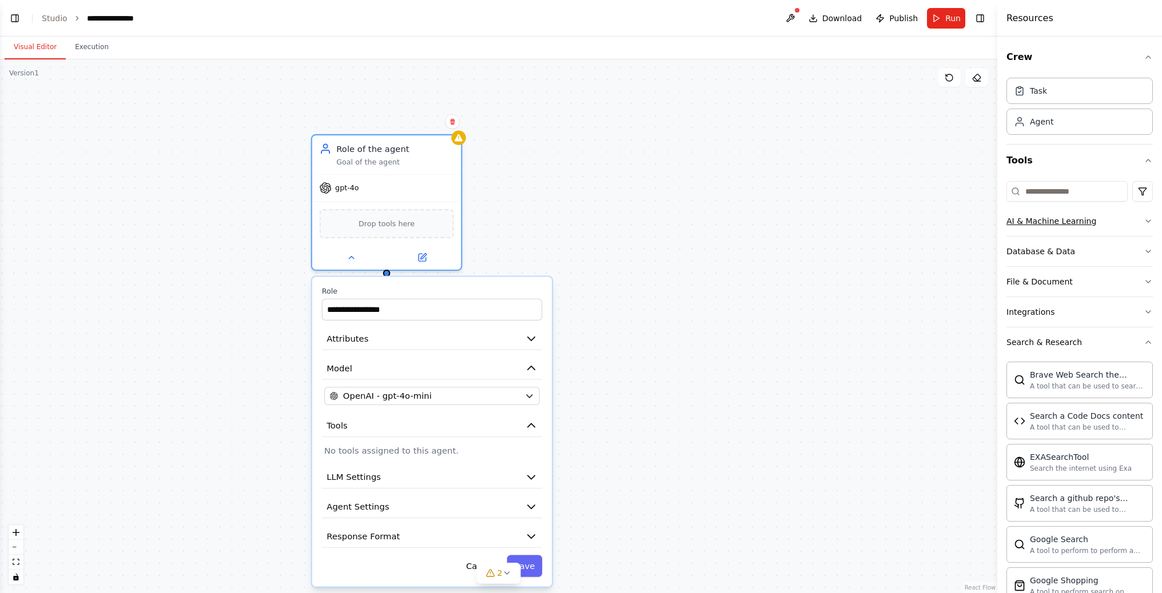
click at [1090, 228] on button "AI & Machine Learning" at bounding box center [1079, 221] width 146 height 30
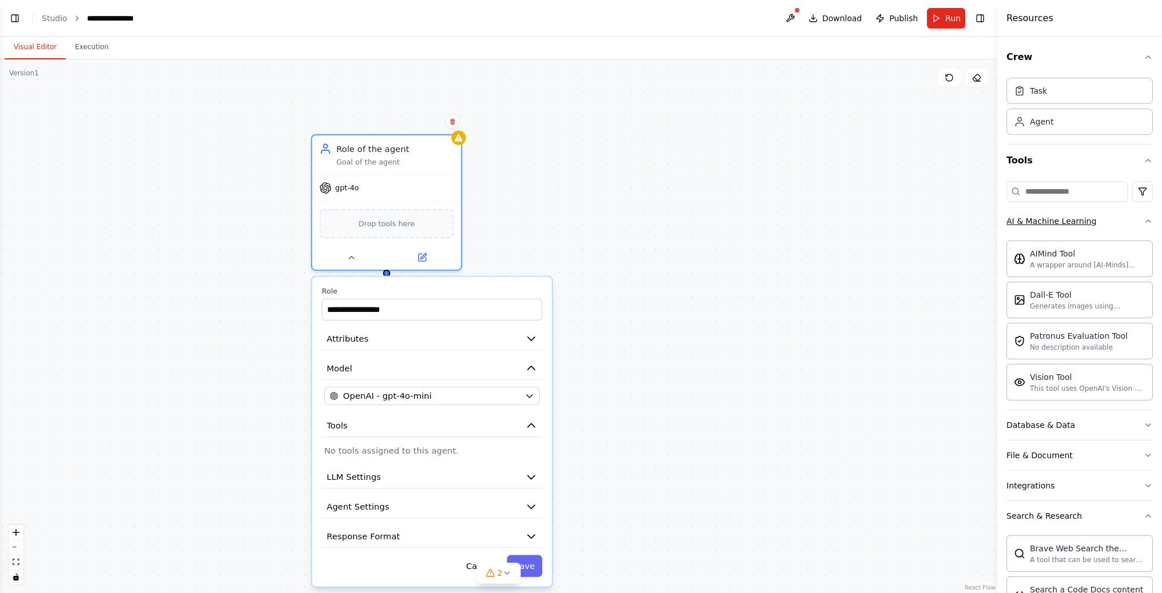
click at [1119, 225] on button "AI & Machine Learning" at bounding box center [1079, 221] width 146 height 30
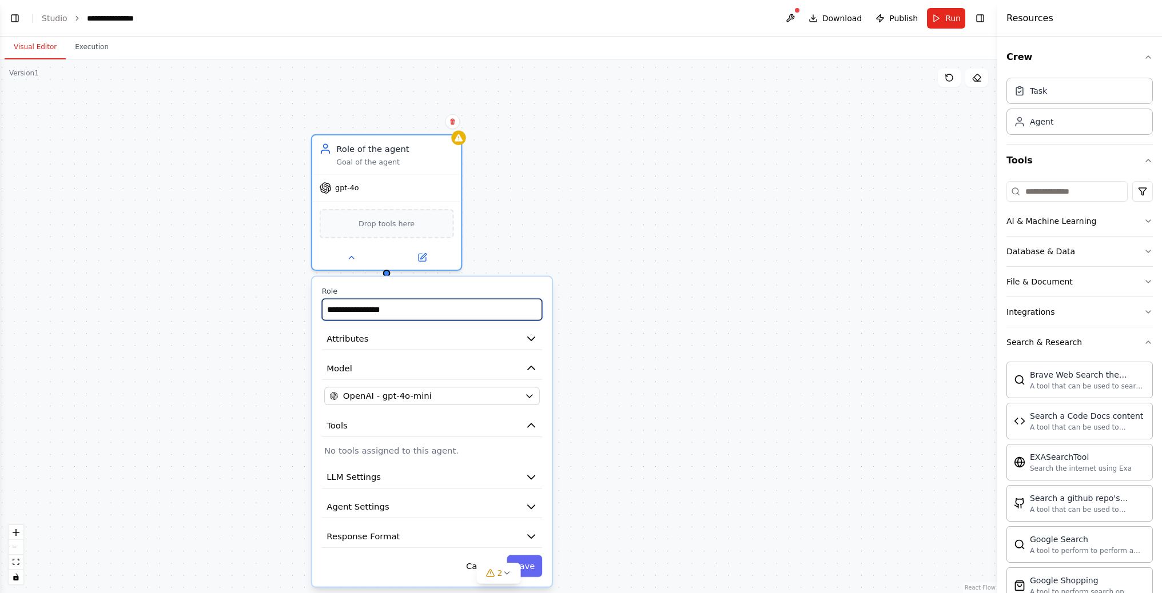
click at [481, 313] on input "**********" at bounding box center [432, 310] width 220 height 22
type input "**********"
click at [608, 333] on div "**********" at bounding box center [498, 326] width 997 height 534
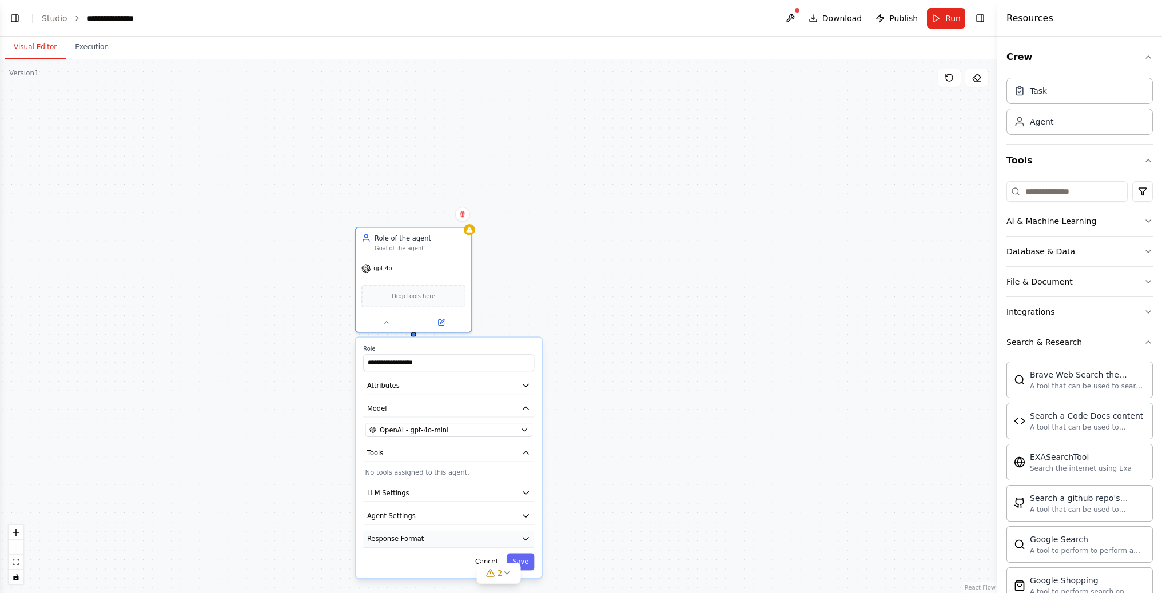
click at [527, 540] on icon "button" at bounding box center [525, 539] width 9 height 9
click at [502, 540] on button "Response Format" at bounding box center [448, 539] width 171 height 17
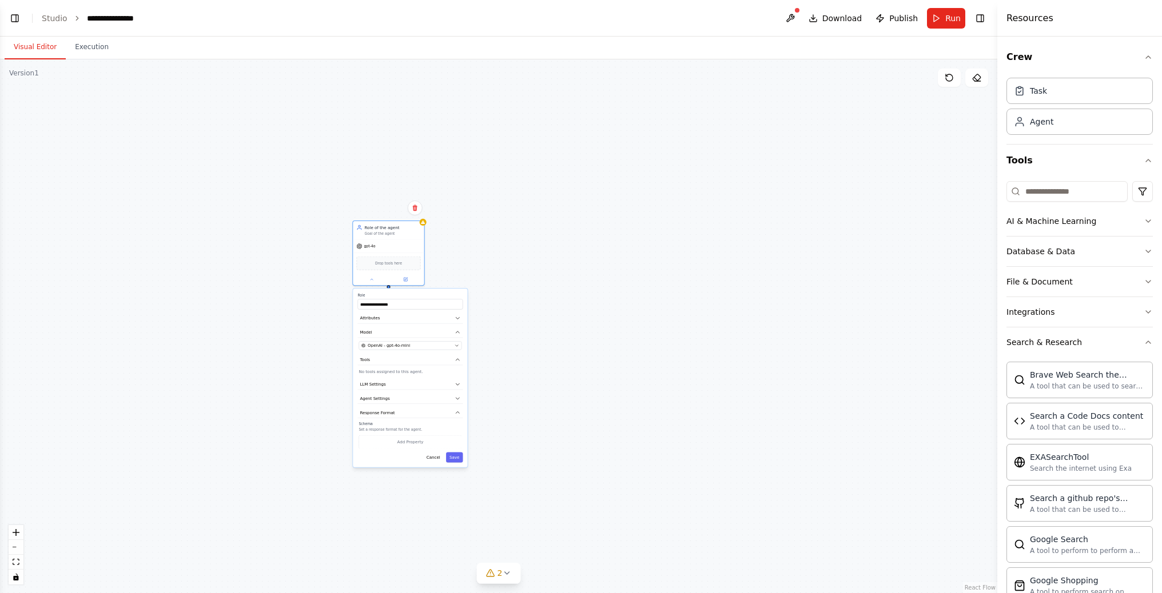
drag, startPoint x: 465, startPoint y: 532, endPoint x: 414, endPoint y: 412, distance: 130.4
click at [414, 422] on label "Schema" at bounding box center [409, 424] width 103 height 5
click at [459, 447] on button "Save" at bounding box center [454, 446] width 17 height 10
click at [408, 269] on button at bounding box center [405, 266] width 33 height 7
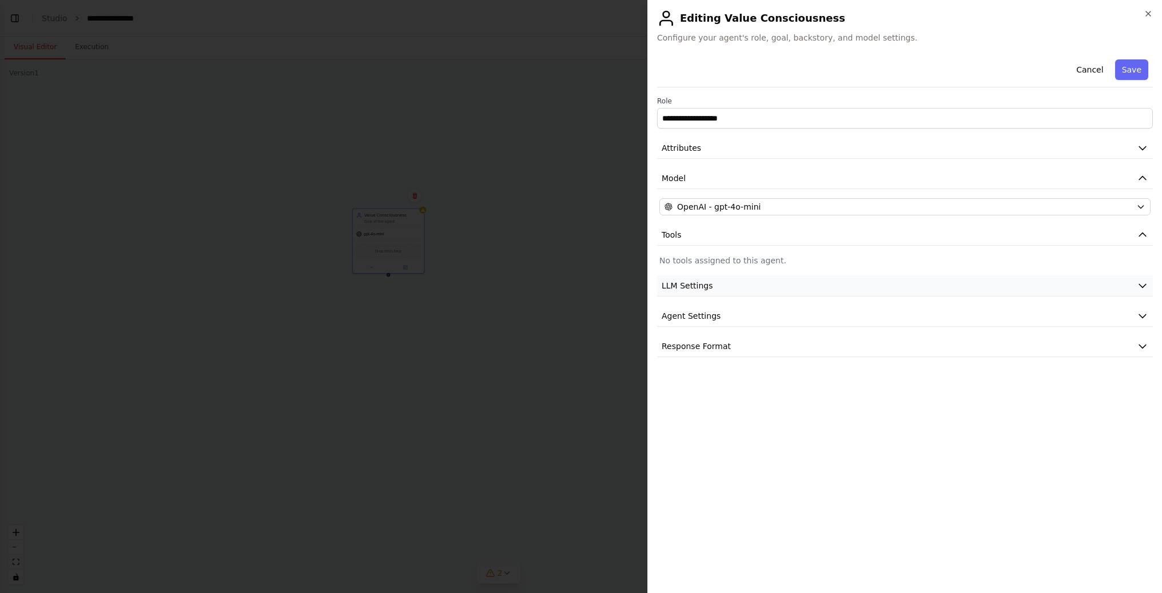
click at [775, 289] on button "LLM Settings" at bounding box center [905, 286] width 496 height 21
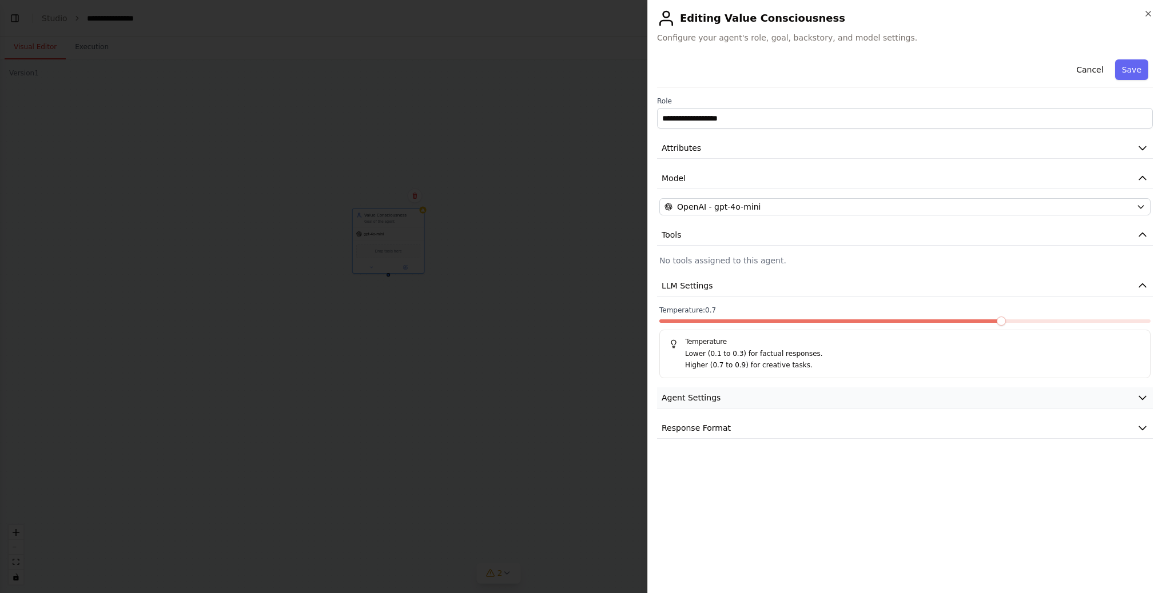
scroll to position [0, 1]
click at [762, 397] on button "Agent Settings" at bounding box center [905, 398] width 496 height 21
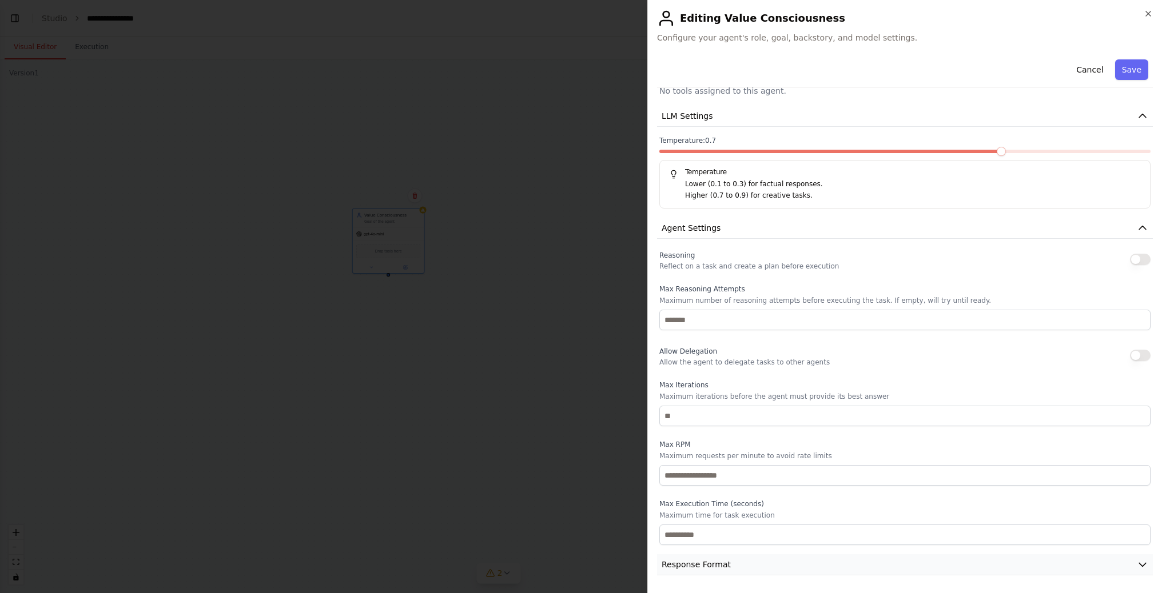
scroll to position [1, 0]
click at [806, 564] on button "Response Format" at bounding box center [905, 565] width 496 height 21
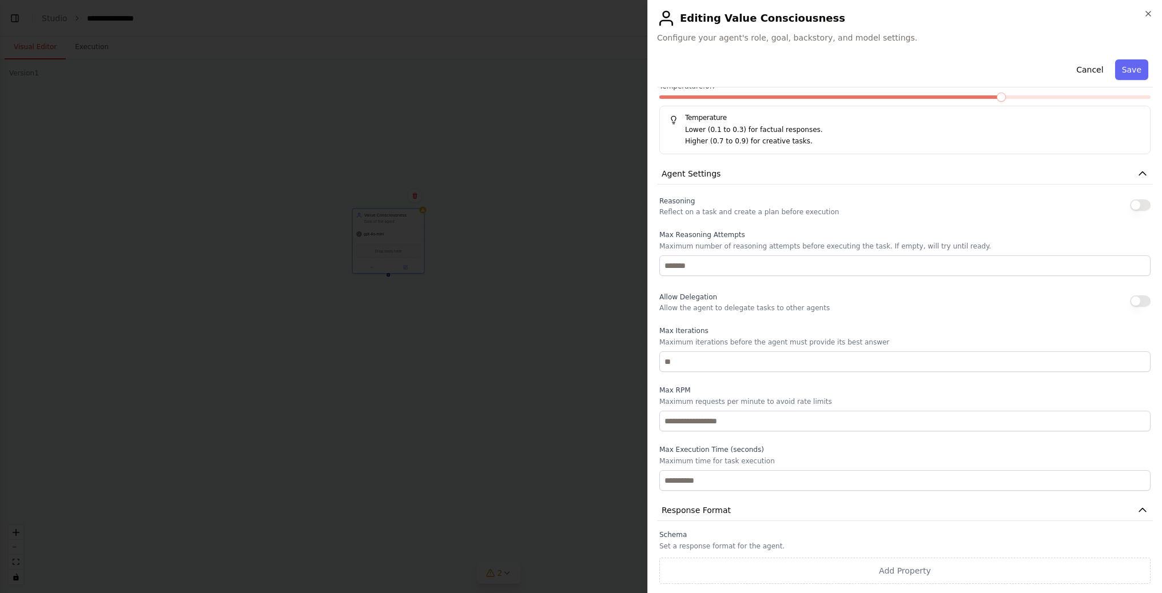
scroll to position [224, 0]
click at [790, 228] on div "Reasoning Reflect on a task and create a plan before execution Max Reasoning At…" at bounding box center [904, 342] width 491 height 297
